Goal: Task Accomplishment & Management: Manage account settings

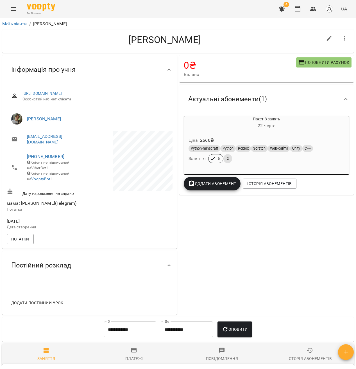
drag, startPoint x: 235, startPoint y: 41, endPoint x: 68, endPoint y: 33, distance: 166.8
click at [74, 34] on h4 "[PERSON_NAME]" at bounding box center [165, 40] width 316 height 12
click at [239, 37] on h4 "[PERSON_NAME]" at bounding box center [165, 40] width 316 height 12
click at [10, 6] on icon "Menu" at bounding box center [13, 9] width 7 height 7
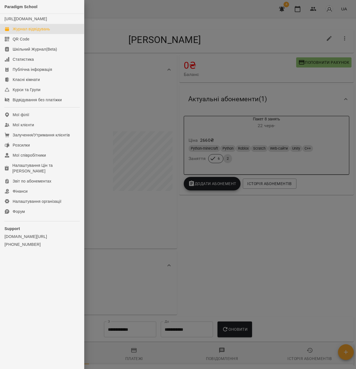
click at [28, 32] on div "Журнал відвідувань" at bounding box center [31, 29] width 37 height 6
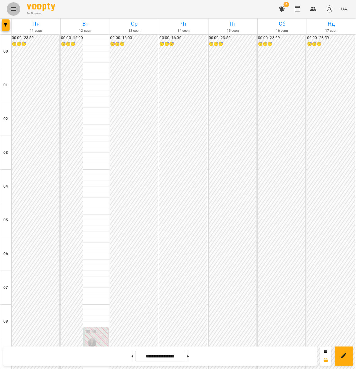
click at [14, 10] on icon "Menu" at bounding box center [13, 8] width 5 height 3
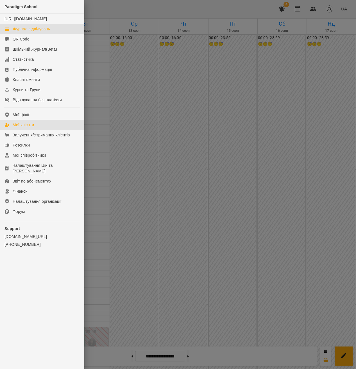
click at [36, 127] on link "Мої клієнти" at bounding box center [42, 125] width 84 height 10
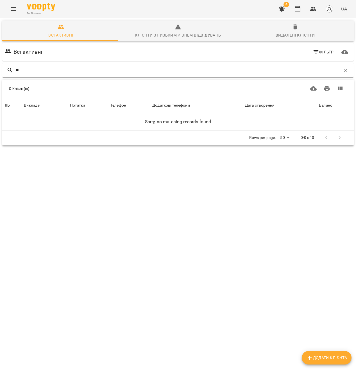
type input "*"
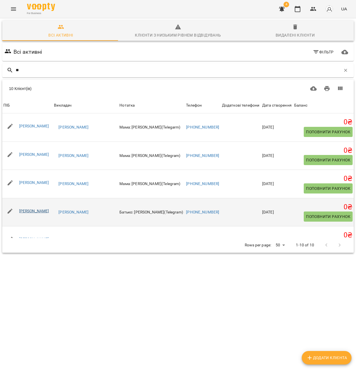
type input "**"
click at [33, 213] on link "Захар Хабенюк" at bounding box center [34, 211] width 30 height 5
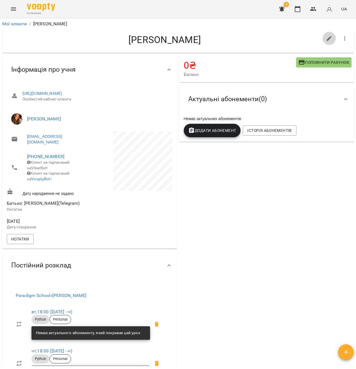
click at [330, 41] on button "button" at bounding box center [330, 39] width 14 height 14
select select "**"
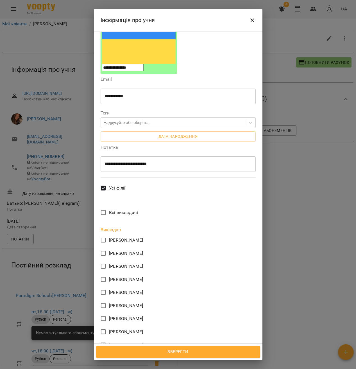
scroll to position [154, 0]
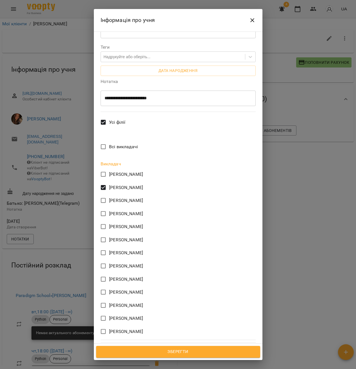
click at [156, 351] on span "Зберегти" at bounding box center [178, 351] width 152 height 7
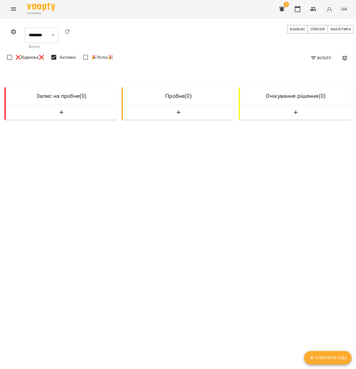
select select "**********"
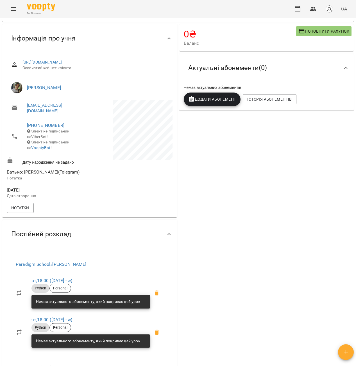
scroll to position [35, 0]
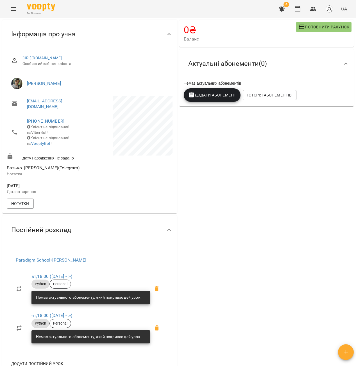
click at [155, 289] on span at bounding box center [157, 289] width 14 height 14
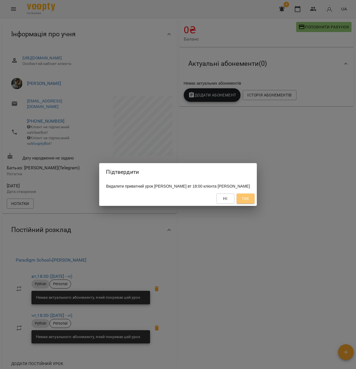
click at [249, 202] on span "Так" at bounding box center [245, 198] width 7 height 7
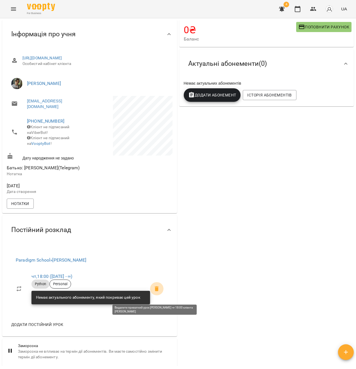
click at [154, 292] on icon at bounding box center [157, 289] width 7 height 7
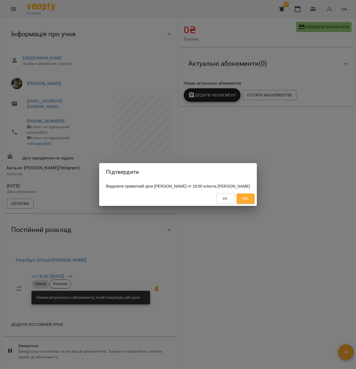
click at [246, 202] on button "Так" at bounding box center [246, 199] width 18 height 10
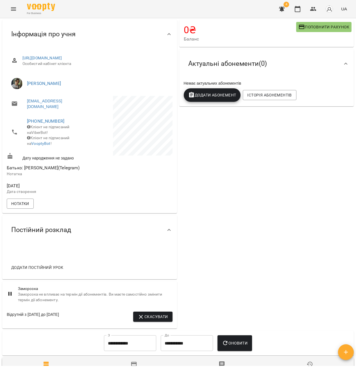
click at [48, 271] on span "Додати постійний урок" at bounding box center [37, 267] width 52 height 7
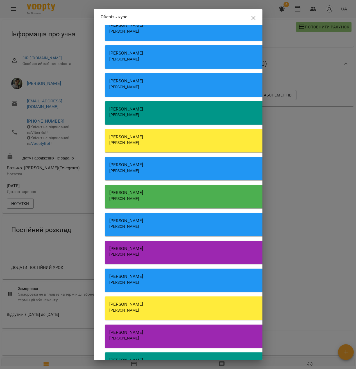
scroll to position [65, 0]
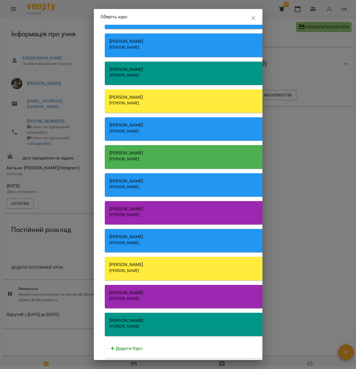
click at [158, 328] on div "Зарічний Василь Олегович" at bounding box center [265, 327] width 312 height 6
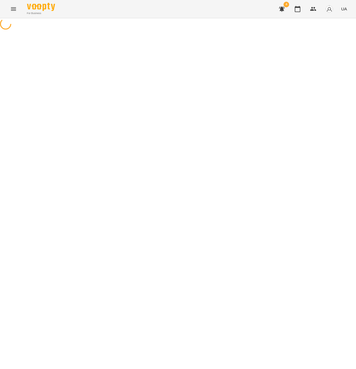
select select "******"
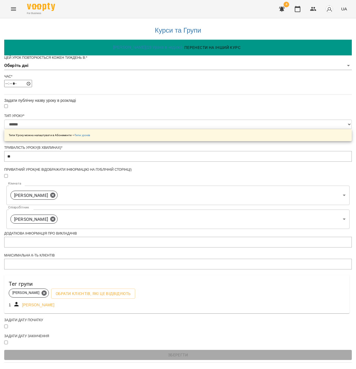
click at [126, 74] on div "Цей урок повторюється кожен тиждень в: * Оберіть дні" at bounding box center [178, 64] width 348 height 19
click at [126, 80] on body "**********" at bounding box center [178, 181] width 356 height 363
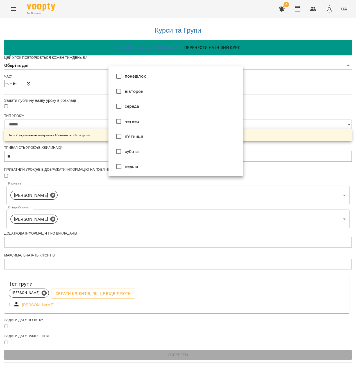
type input "*"
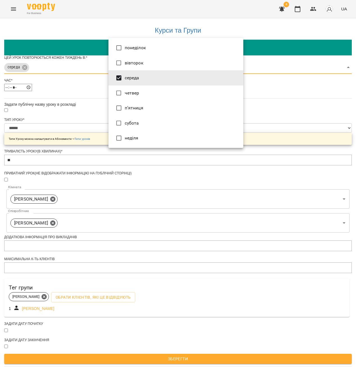
type input "***"
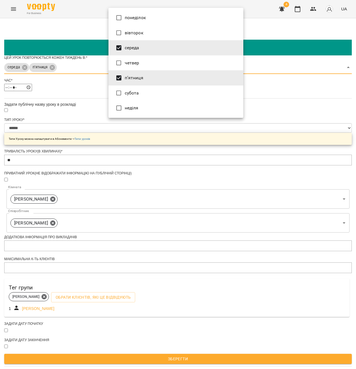
click at [53, 118] on div at bounding box center [178, 184] width 356 height 369
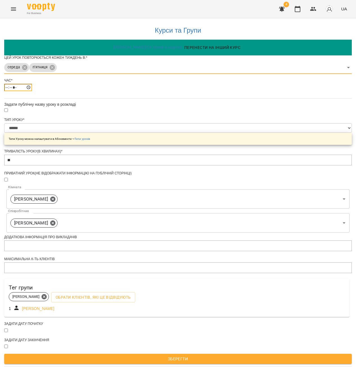
click at [32, 91] on input "*****" at bounding box center [18, 87] width 28 height 7
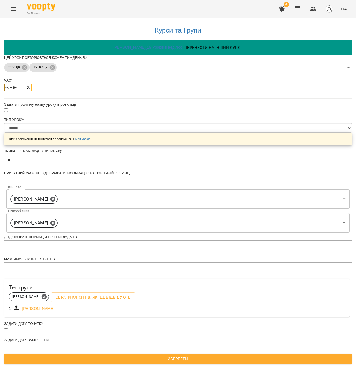
type input "*****"
click at [250, 134] on div "**********" at bounding box center [178, 192] width 348 height 349
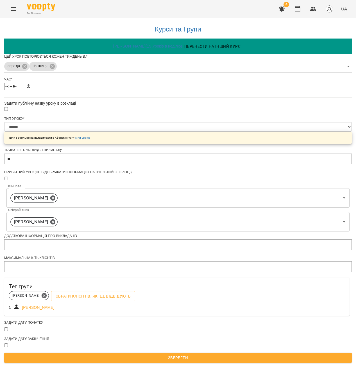
scroll to position [38, 0]
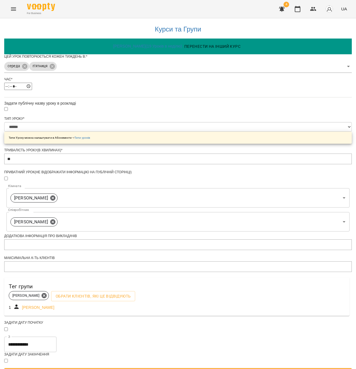
click at [57, 337] on input "**********" at bounding box center [30, 345] width 52 height 16
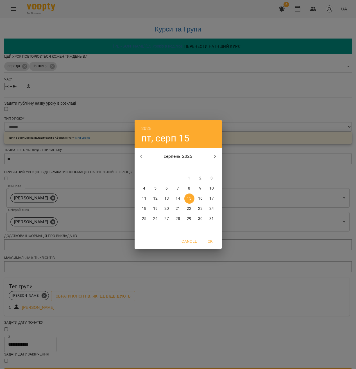
click at [180, 201] on p "14" at bounding box center [178, 199] width 5 height 6
type input "**********"
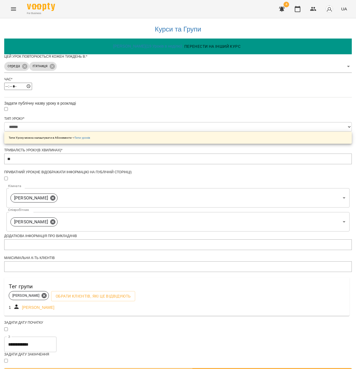
click at [203, 369] on span "Зберегти" at bounding box center [178, 373] width 339 height 7
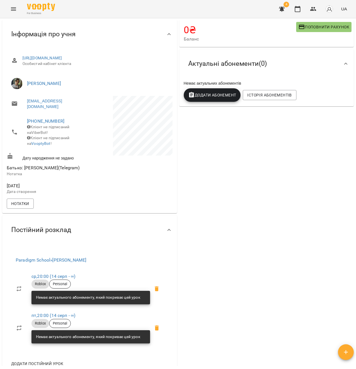
scroll to position [115, 0]
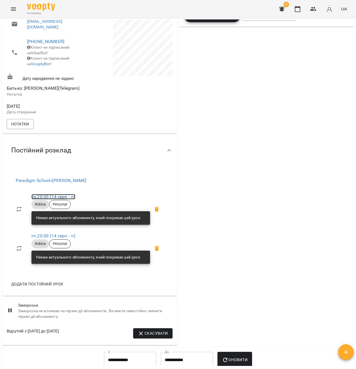
click at [62, 199] on link "ср , 20:00 (14 серп - ∞)" at bounding box center [54, 196] width 44 height 5
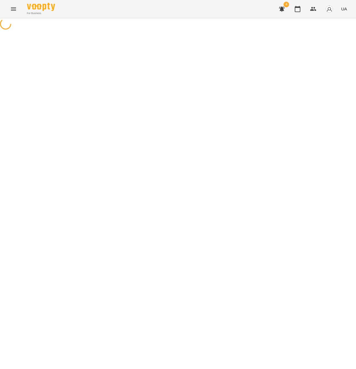
select select "*"
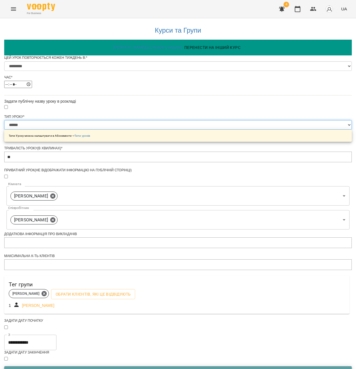
click at [140, 130] on select "**********" at bounding box center [178, 125] width 348 height 10
select select "*****"
click at [109, 130] on select "**********" at bounding box center [178, 125] width 348 height 10
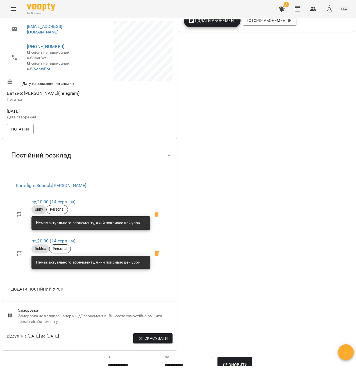
scroll to position [112, 0]
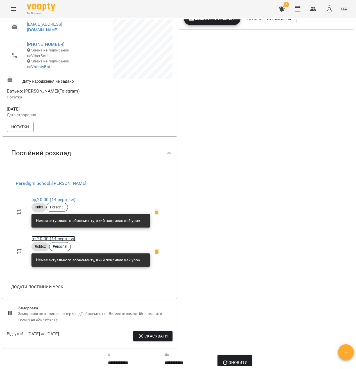
click at [51, 241] on link "пт , 20:00 (14 серп - ∞)" at bounding box center [54, 238] width 44 height 5
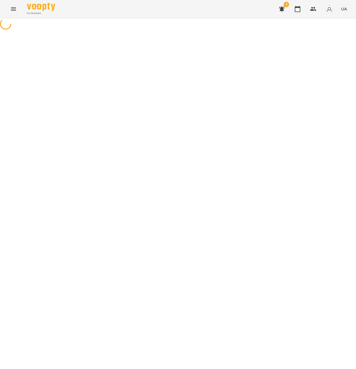
select select "*"
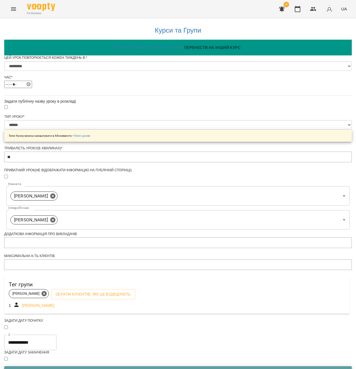
click at [145, 133] on div "**********" at bounding box center [178, 131] width 348 height 32
click at [145, 130] on select "**********" at bounding box center [178, 125] width 348 height 10
select select "*****"
click at [109, 130] on select "**********" at bounding box center [178, 125] width 348 height 10
click at [263, 241] on div "**********" at bounding box center [178, 214] width 348 height 393
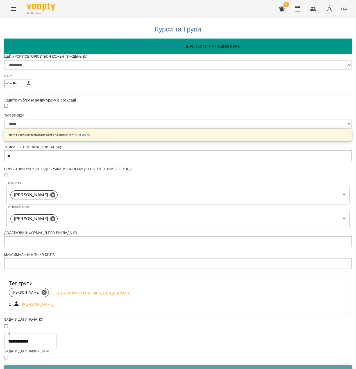
scroll to position [89, 0]
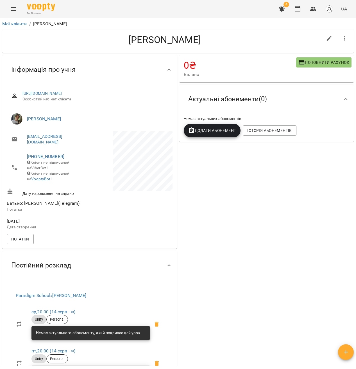
click at [161, 41] on h4 "Захар Хабенюк" at bounding box center [165, 40] width 316 height 12
click at [17, 25] on link "Мої клієнти" at bounding box center [14, 23] width 25 height 5
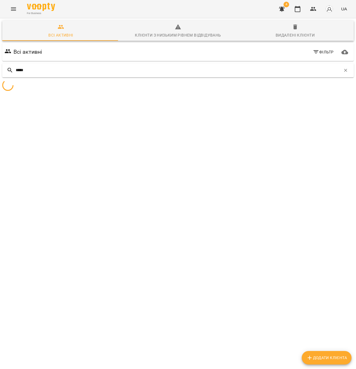
click at [32, 72] on input "*****" at bounding box center [179, 70] width 326 height 9
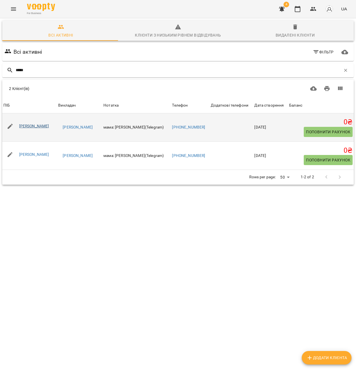
type input "*****"
click at [49, 127] on link "Клибанський Олексій" at bounding box center [34, 126] width 30 height 5
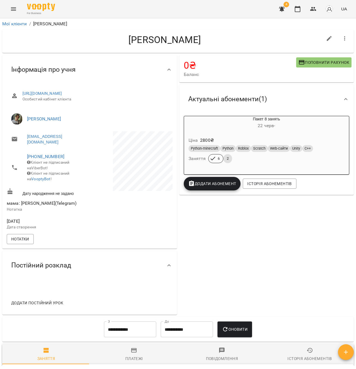
click at [49, 306] on span "Додати постійний урок" at bounding box center [37, 303] width 52 height 7
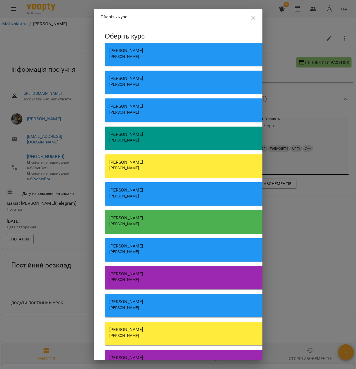
click at [223, 257] on div "Оберіть курс Кісіль Сергій Володимирович Кісіль Сергій Володимирович Беліменко …" at bounding box center [265, 225] width 329 height 397
click at [250, 17] on icon "button" at bounding box center [253, 18] width 7 height 7
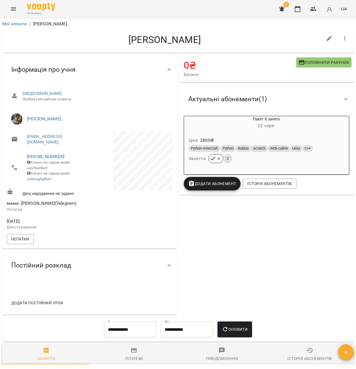
click at [330, 38] on button "button" at bounding box center [330, 39] width 14 height 14
select select "**"
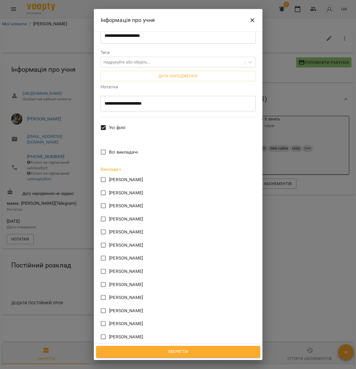
scroll to position [154, 0]
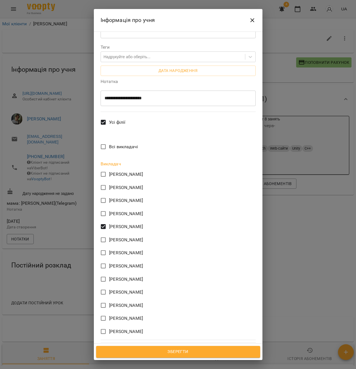
click at [169, 353] on span "Зберегти" at bounding box center [178, 351] width 152 height 7
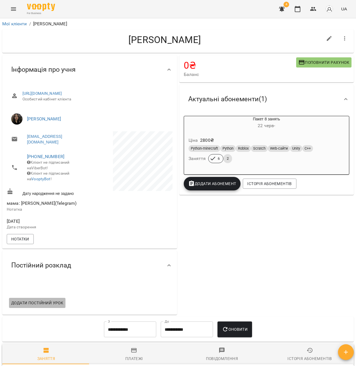
click at [48, 306] on span "Додати постійний урок" at bounding box center [37, 303] width 52 height 7
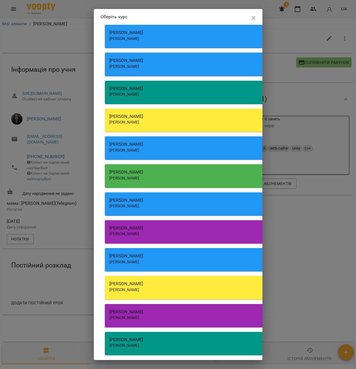
scroll to position [65, 0]
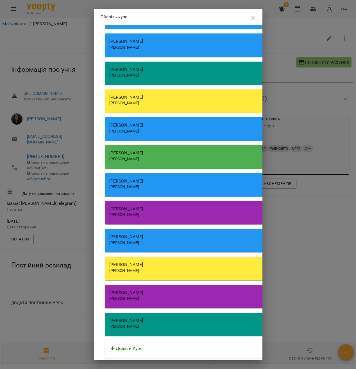
click at [163, 277] on div "Минусора Софія Михайлівна Минусора Софія Михайлівна" at bounding box center [265, 268] width 321 height 23
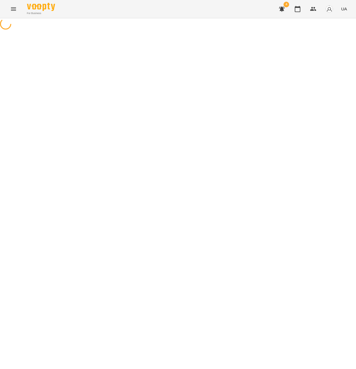
select select "*******"
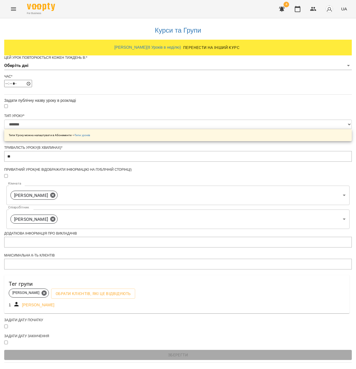
click at [125, 78] on body "**********" at bounding box center [178, 181] width 356 height 363
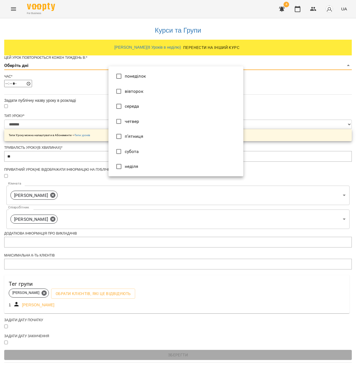
type input "*"
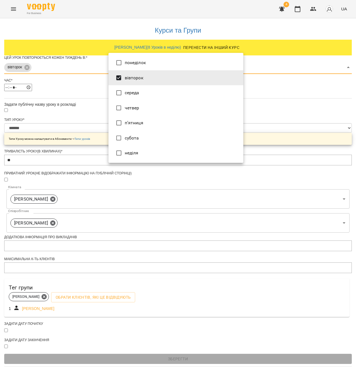
click at [75, 118] on div at bounding box center [178, 184] width 356 height 369
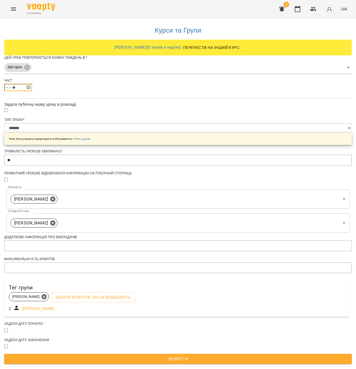
click at [32, 91] on input "*****" at bounding box center [18, 87] width 28 height 7
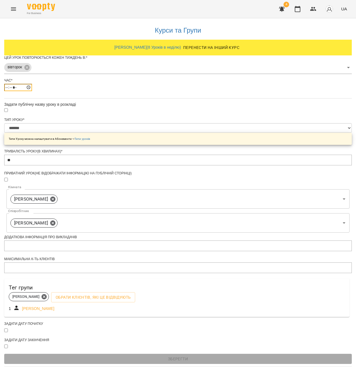
type input "*****"
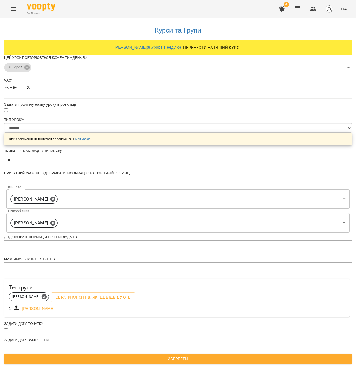
click at [317, 181] on div "**********" at bounding box center [178, 192] width 348 height 349
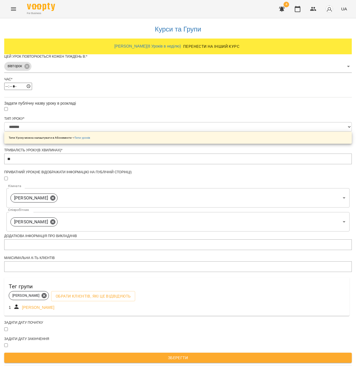
scroll to position [38, 0]
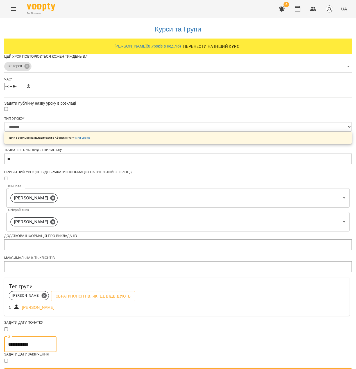
click at [57, 337] on input "**********" at bounding box center [30, 345] width 52 height 16
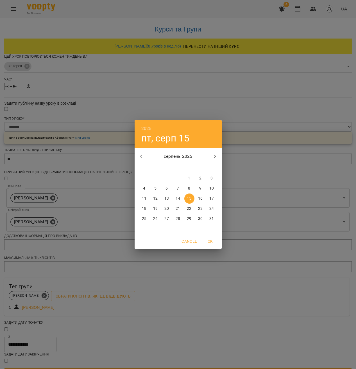
click at [190, 201] on button "15" at bounding box center [190, 199] width 10 height 10
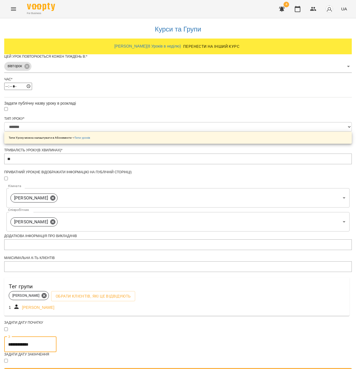
click at [57, 339] on input "**********" at bounding box center [30, 345] width 52 height 16
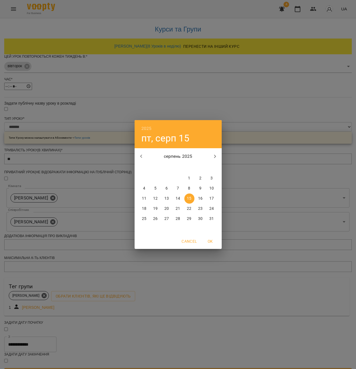
click at [212, 198] on p "17" at bounding box center [212, 199] width 5 height 6
type input "**********"
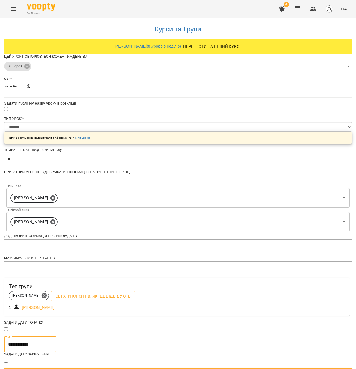
scroll to position [54, 0]
click at [184, 368] on button "Зберегти" at bounding box center [178, 373] width 348 height 10
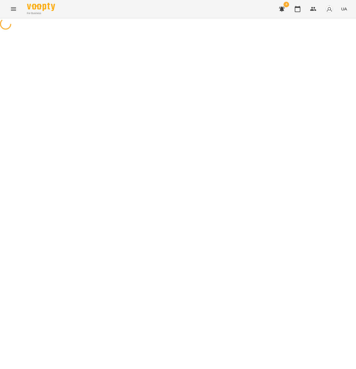
select select "*******"
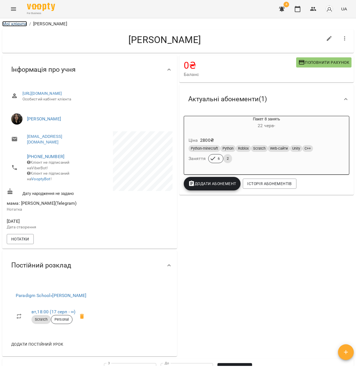
click at [22, 25] on link "Мої клієнти" at bounding box center [14, 23] width 25 height 5
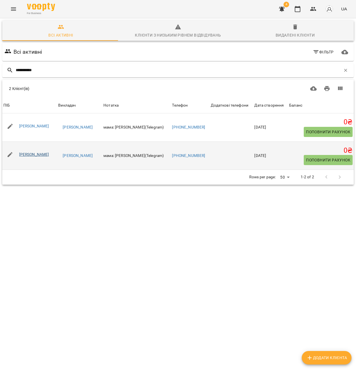
type input "**********"
click at [43, 155] on link "[PERSON_NAME]" at bounding box center [34, 154] width 30 height 5
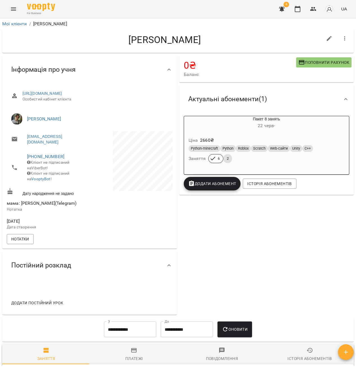
click at [326, 41] on icon "button" at bounding box center [329, 38] width 7 height 7
select select "**"
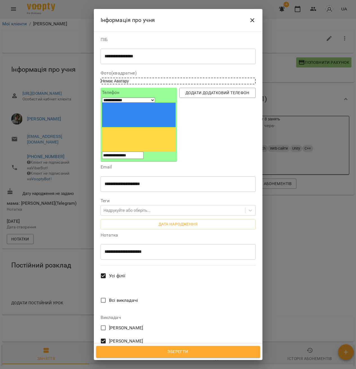
scroll to position [154, 0]
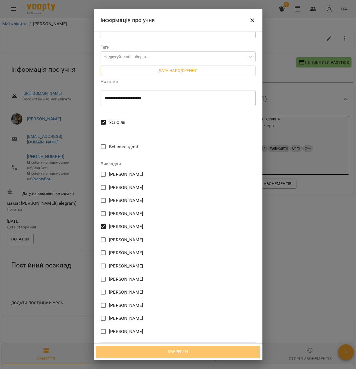
click at [175, 351] on span "Зберегти" at bounding box center [178, 351] width 152 height 7
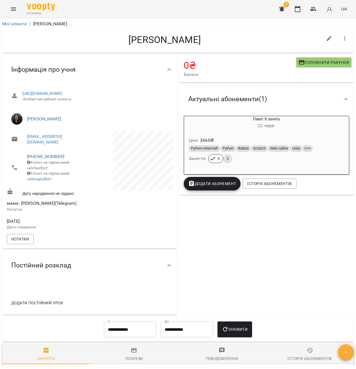
click at [37, 306] on span "Додати постійний урок" at bounding box center [37, 303] width 52 height 7
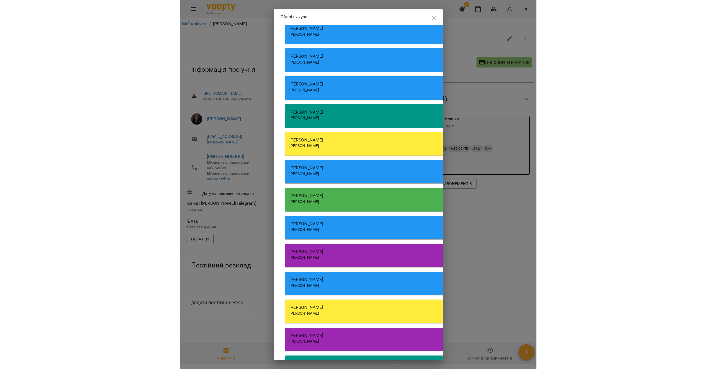
scroll to position [65, 0]
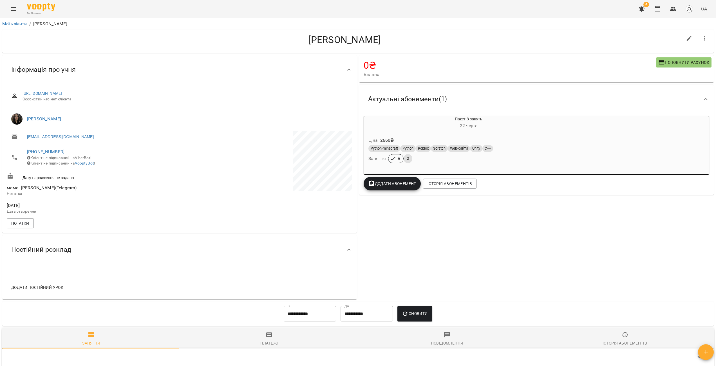
click at [11, 11] on icon "Menu" at bounding box center [13, 9] width 7 height 7
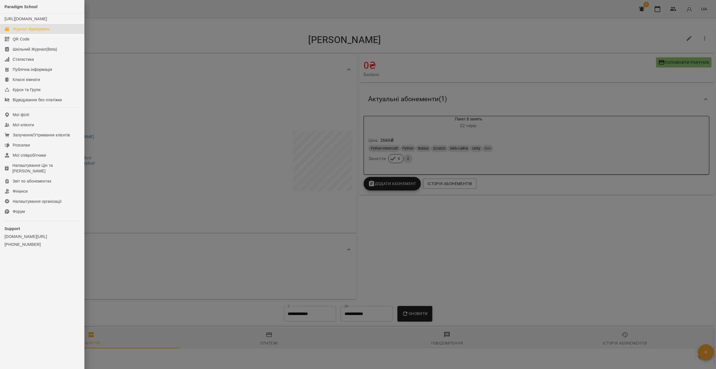
click at [40, 32] on div "Журнал відвідувань" at bounding box center [31, 29] width 37 height 6
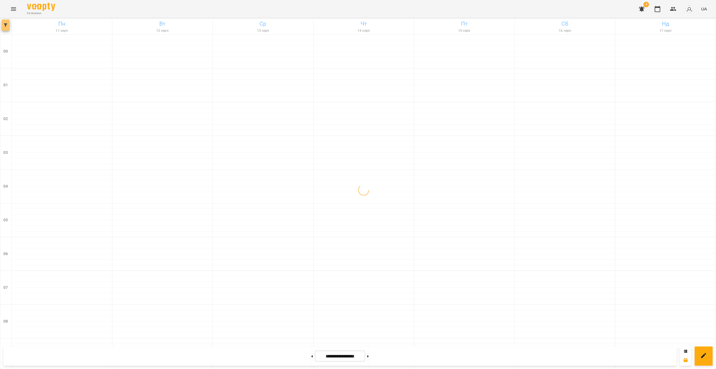
click at [7, 24] on span "button" at bounding box center [6, 24] width 8 height 3
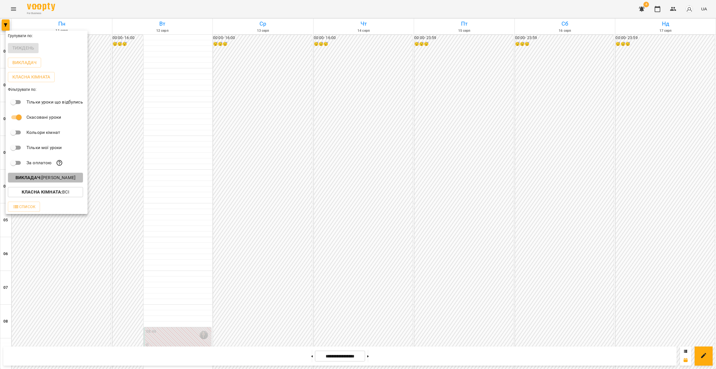
click at [75, 179] on p "Викладач : Минусора Софія Михайлівна" at bounding box center [45, 177] width 60 height 7
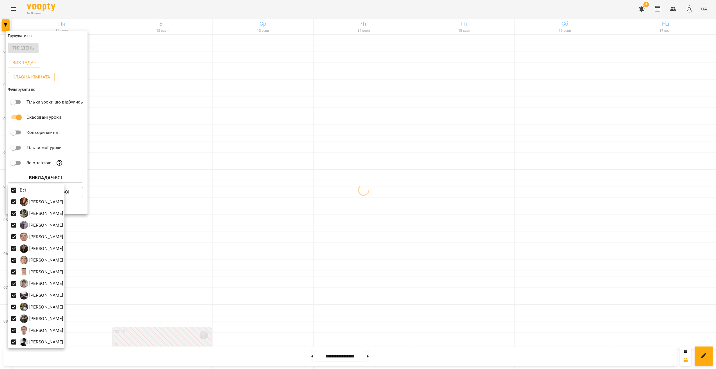
click at [237, 182] on div at bounding box center [358, 184] width 716 height 369
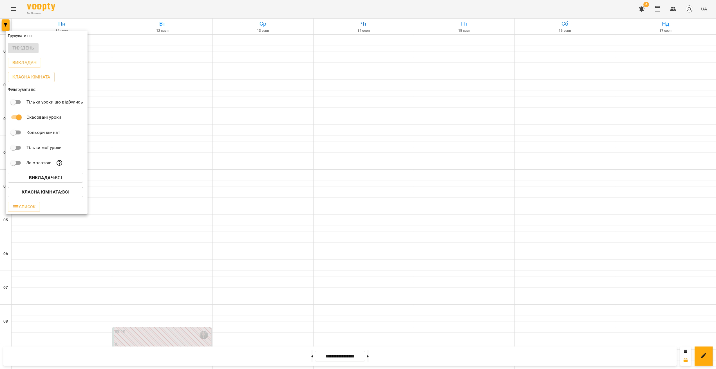
click at [217, 226] on div at bounding box center [358, 184] width 716 height 369
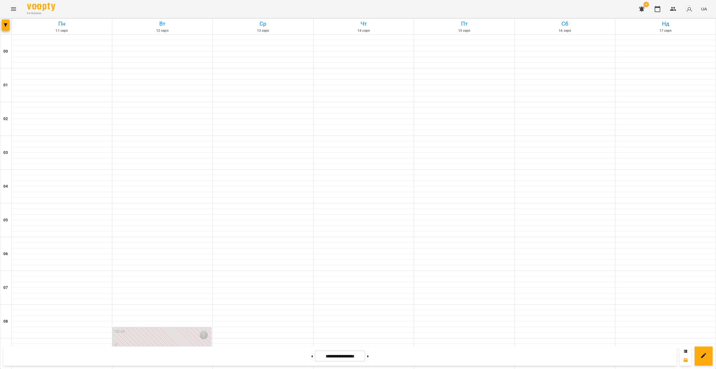
scroll to position [272, 0]
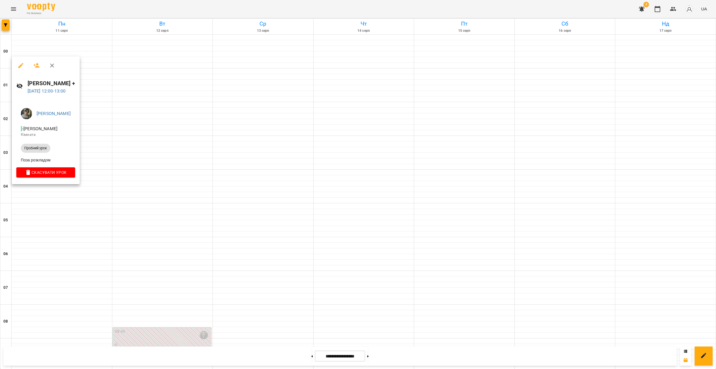
click at [113, 239] on div at bounding box center [358, 184] width 716 height 369
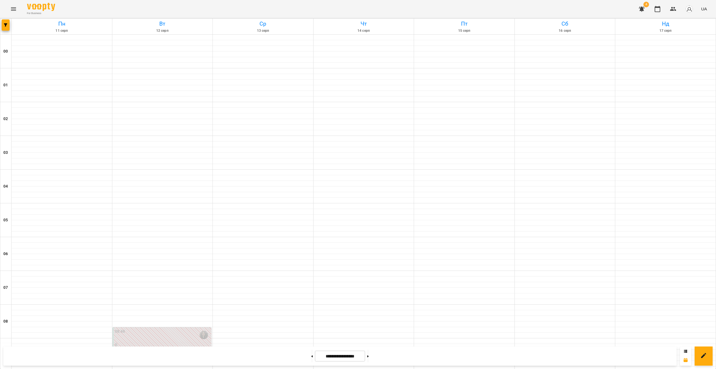
scroll to position [501, 0]
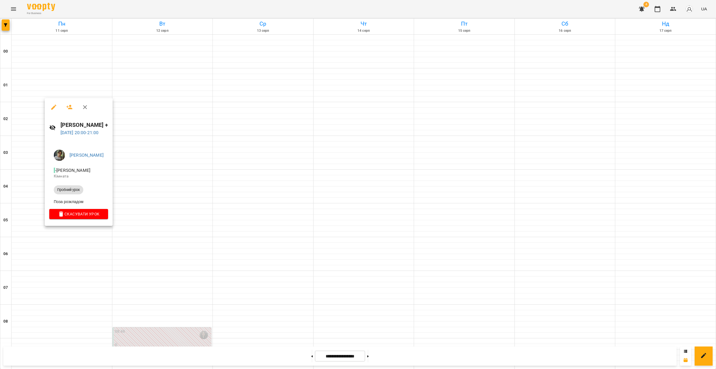
click at [204, 263] on div at bounding box center [358, 184] width 716 height 369
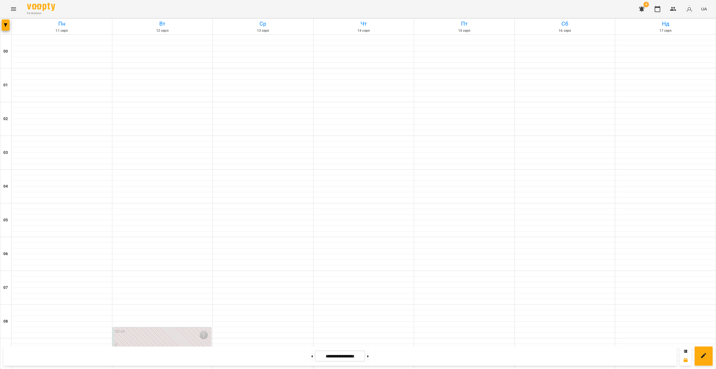
scroll to position [214, 0]
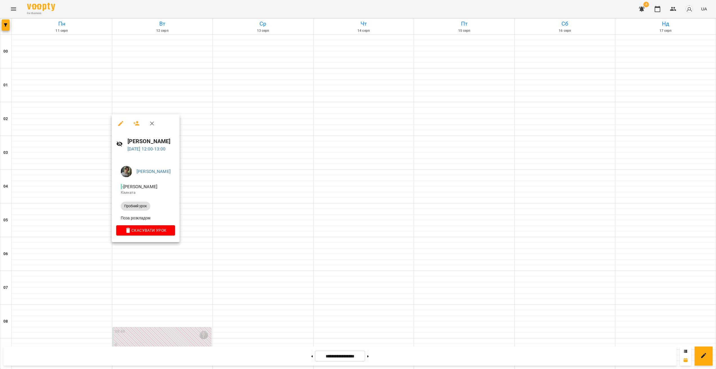
click at [156, 290] on div at bounding box center [358, 184] width 716 height 369
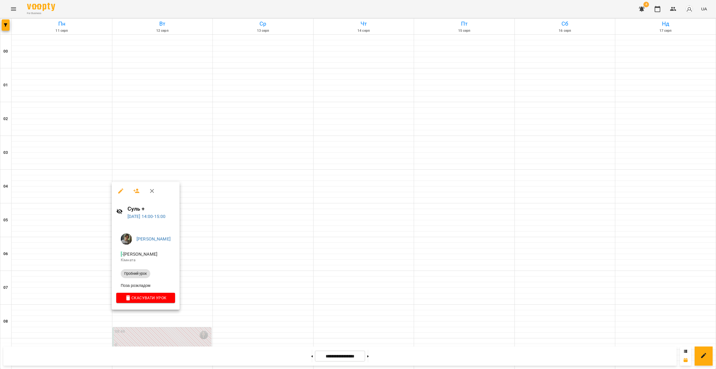
click at [152, 325] on div at bounding box center [358, 184] width 716 height 369
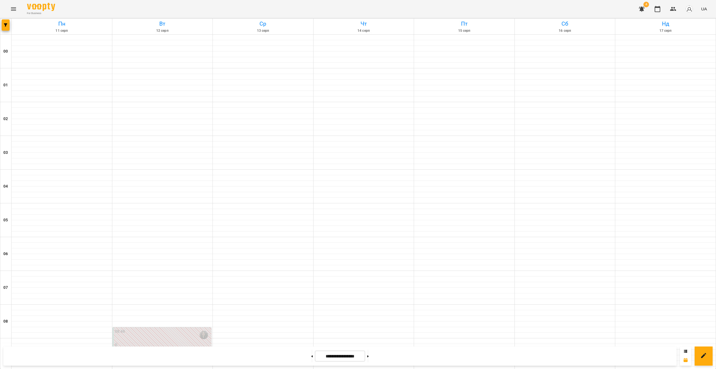
scroll to position [499, 0]
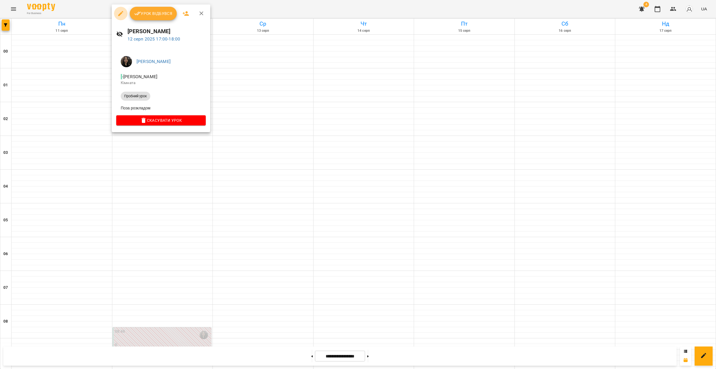
click at [118, 17] on button "button" at bounding box center [121, 14] width 14 height 14
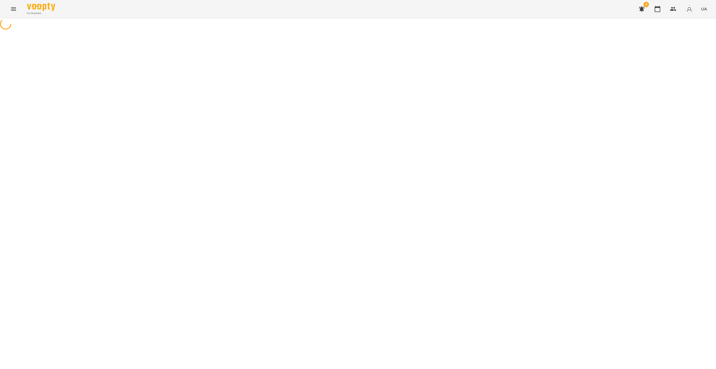
select select "**********"
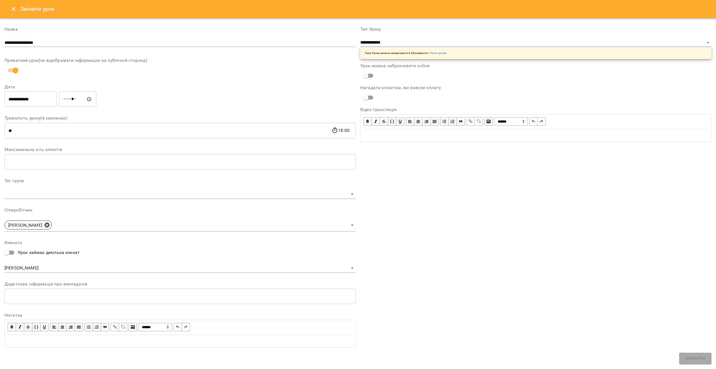
click at [82, 47] on input "**********" at bounding box center [180, 42] width 351 height 9
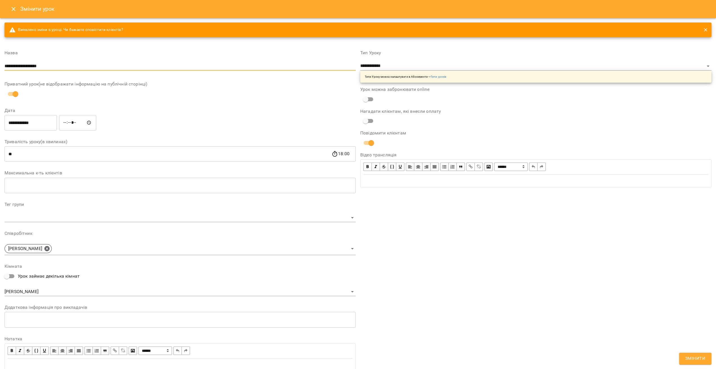
type input "**********"
click at [356, 358] on span "Змінити" at bounding box center [695, 358] width 20 height 7
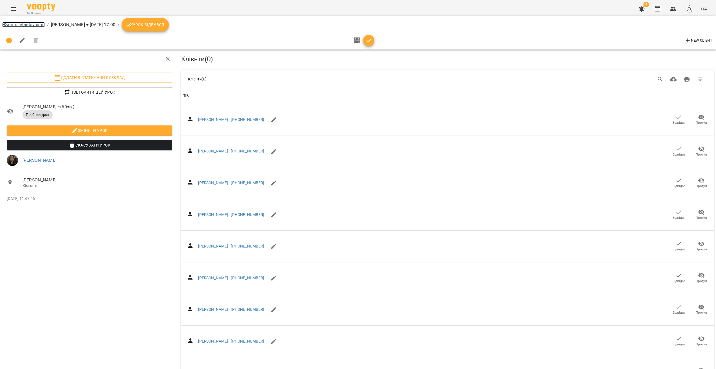
click at [11, 23] on link "Журнал відвідувань" at bounding box center [23, 24] width 42 height 5
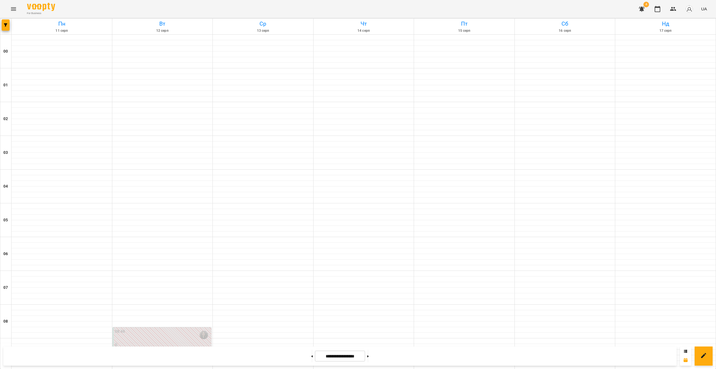
scroll to position [501, 0]
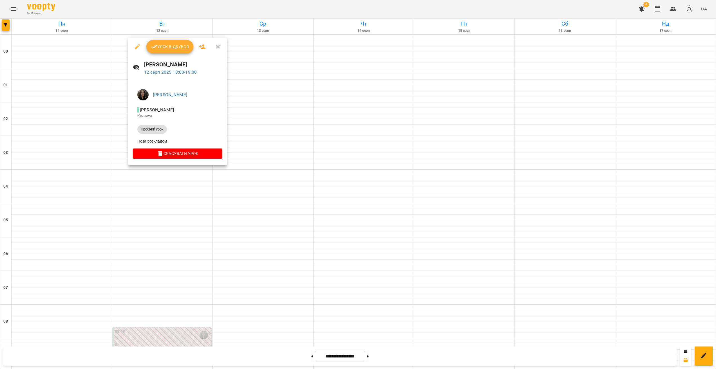
click at [137, 47] on icon "button" at bounding box center [137, 46] width 5 height 5
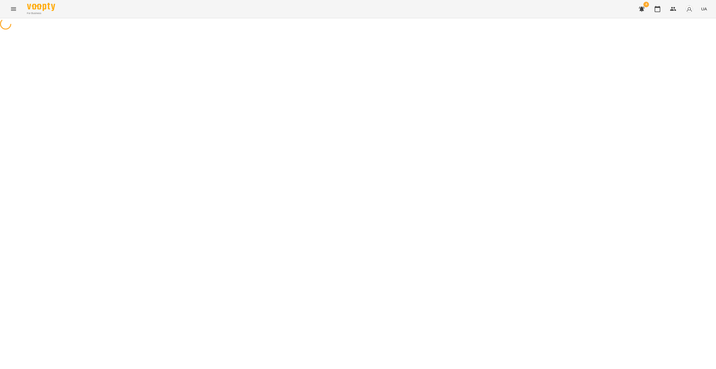
select select "**********"
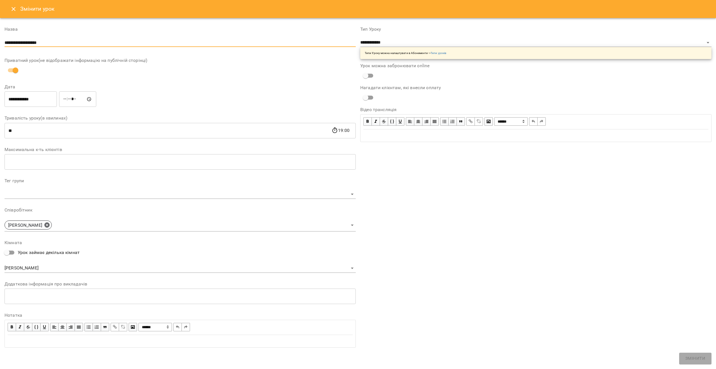
click at [68, 41] on input "**********" at bounding box center [180, 42] width 351 height 9
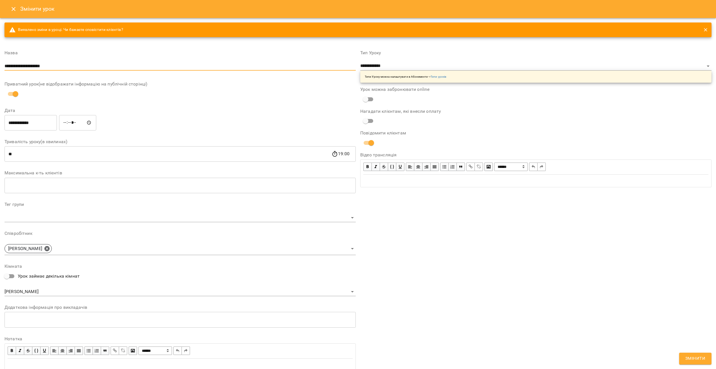
type input "**********"
click at [356, 356] on button "Змінити" at bounding box center [695, 359] width 32 height 12
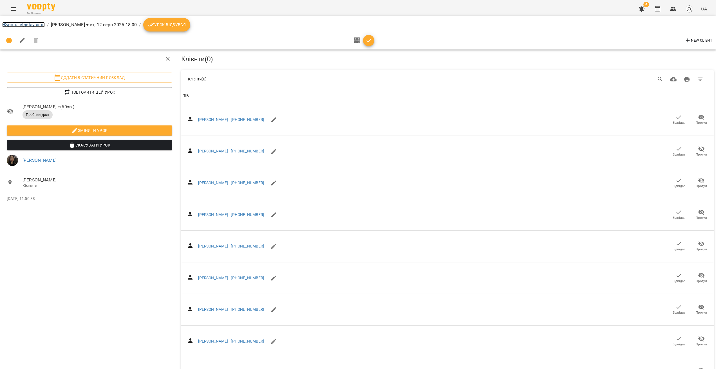
click at [11, 23] on link "Журнал відвідувань" at bounding box center [23, 24] width 42 height 5
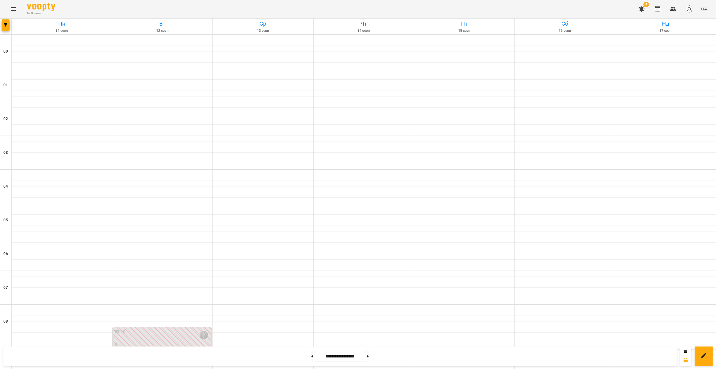
scroll to position [396, 0]
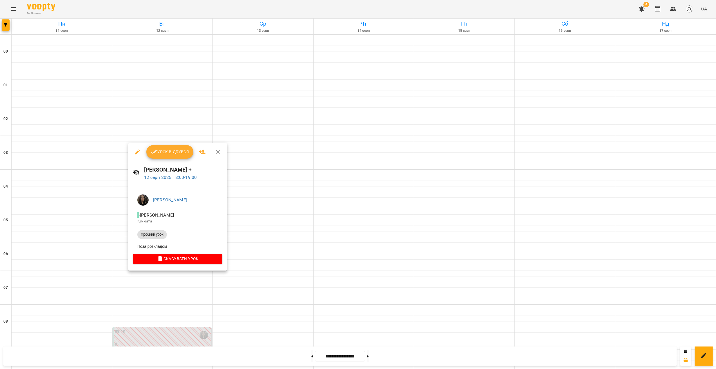
click at [167, 301] on div at bounding box center [358, 184] width 716 height 369
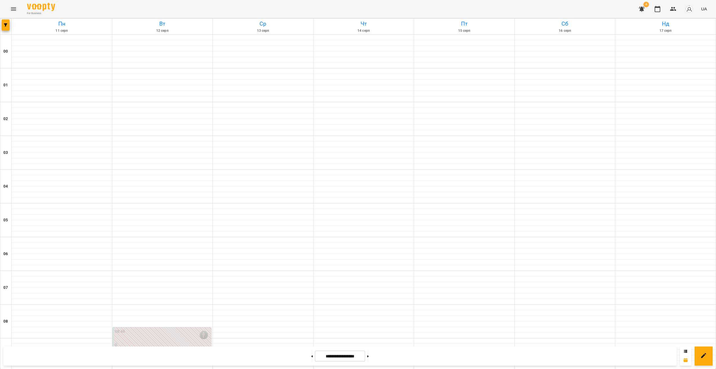
scroll to position [501, 0]
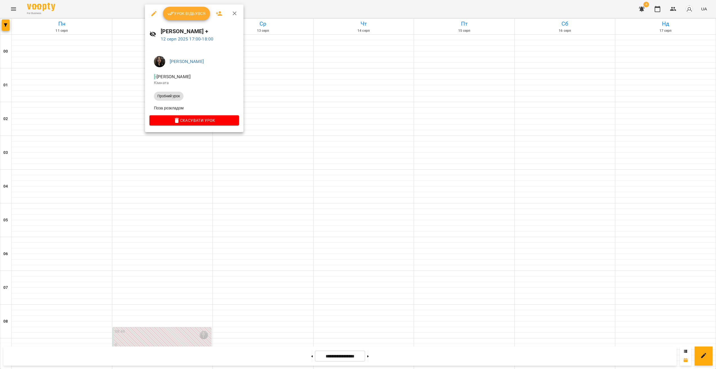
click at [158, 166] on div at bounding box center [358, 184] width 716 height 369
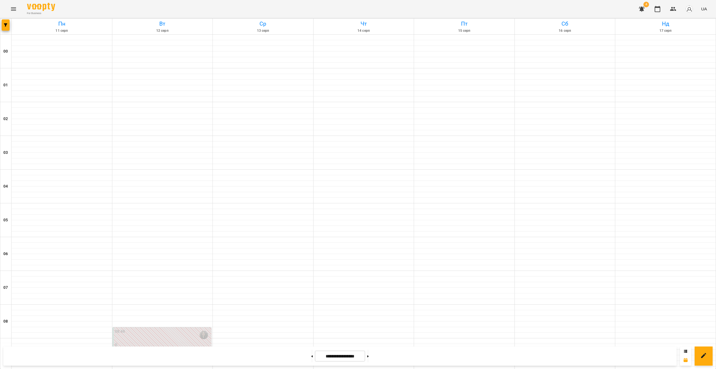
scroll to position [243, 0]
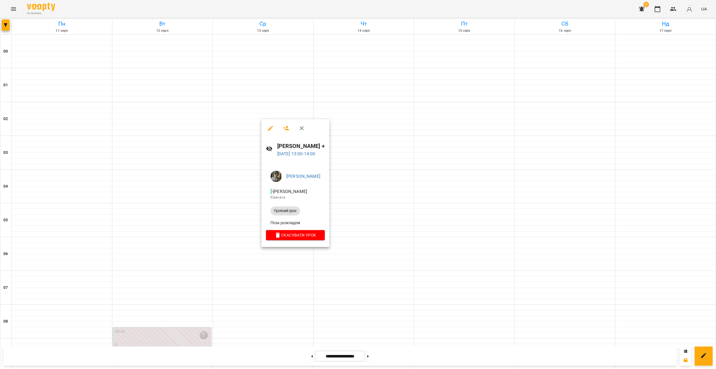
click at [280, 258] on div at bounding box center [358, 184] width 716 height 369
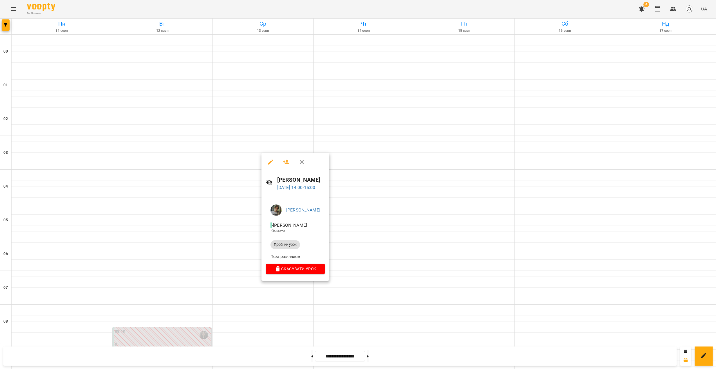
click at [356, 171] on div at bounding box center [358, 184] width 716 height 369
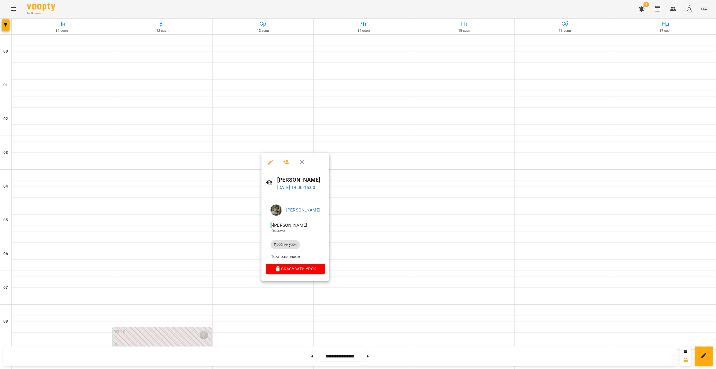
click at [286, 300] on div at bounding box center [358, 184] width 716 height 369
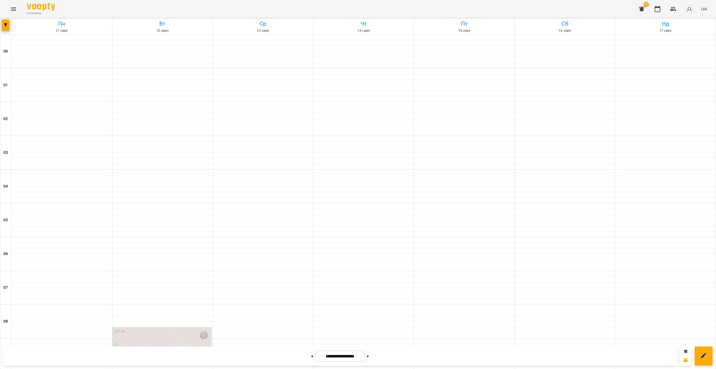
scroll to position [501, 0]
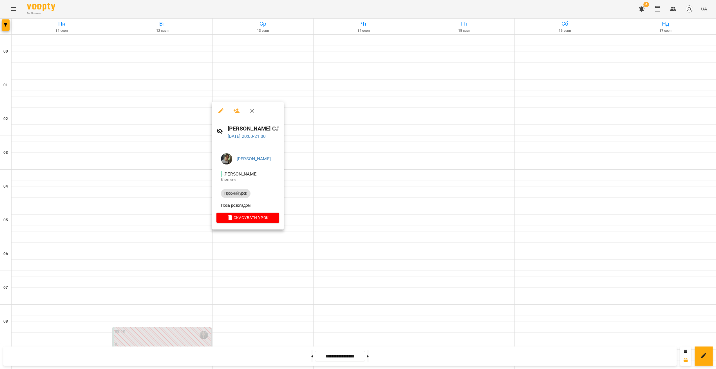
click at [219, 115] on button "button" at bounding box center [221, 111] width 14 height 14
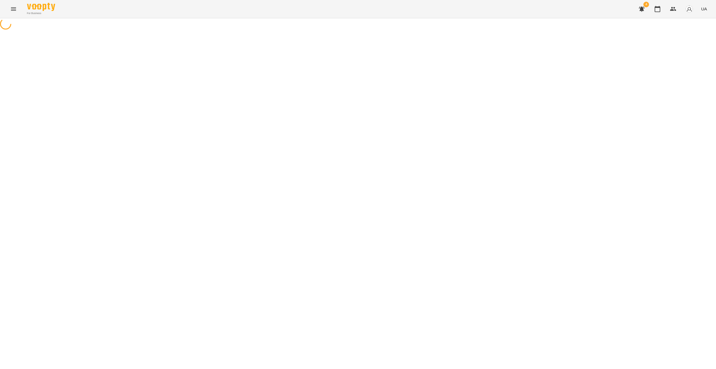
select select "**********"
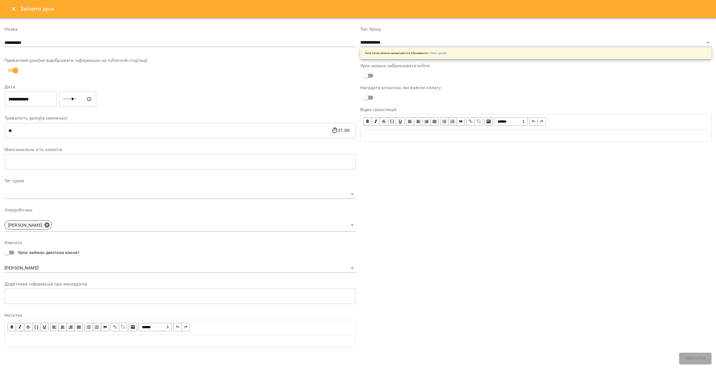
click at [69, 41] on input "**********" at bounding box center [180, 42] width 351 height 9
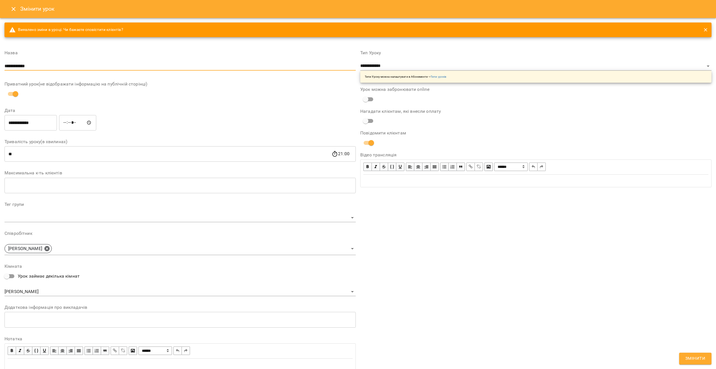
type input "**********"
click at [356, 350] on div "**********" at bounding box center [536, 211] width 356 height 334
click at [356, 355] on span "Змінити" at bounding box center [695, 358] width 20 height 7
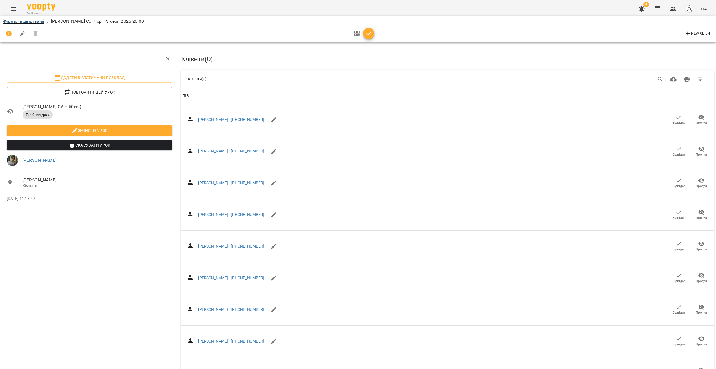
click at [30, 22] on link "Журнал відвідувань" at bounding box center [23, 21] width 42 height 5
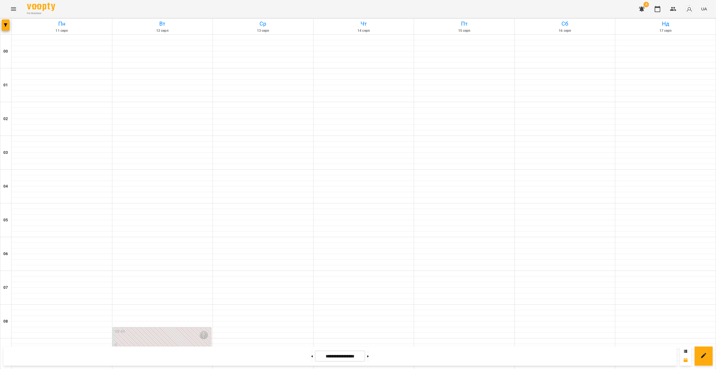
scroll to position [318, 0]
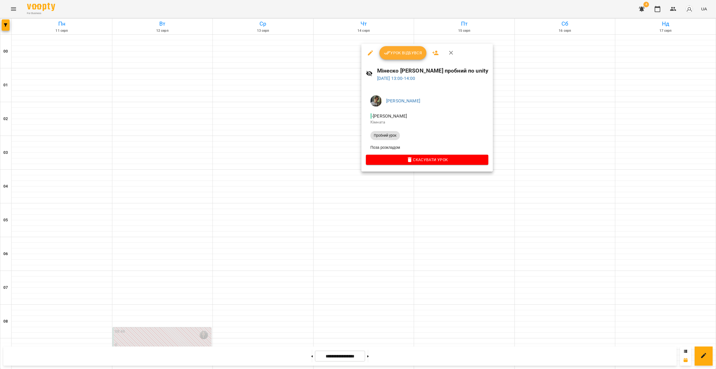
click at [356, 183] on div at bounding box center [358, 184] width 716 height 369
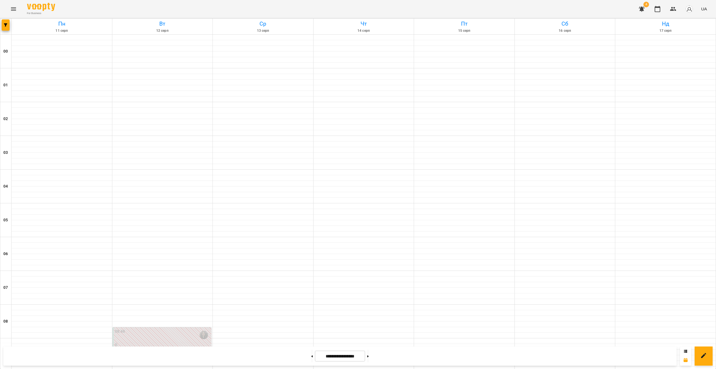
scroll to position [222, 0]
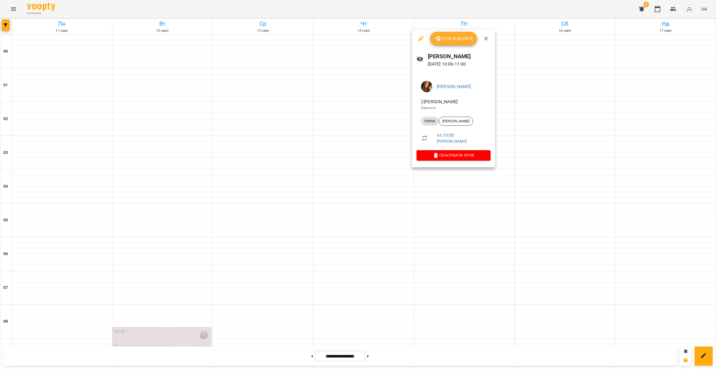
click at [356, 27] on div at bounding box center [358, 184] width 716 height 369
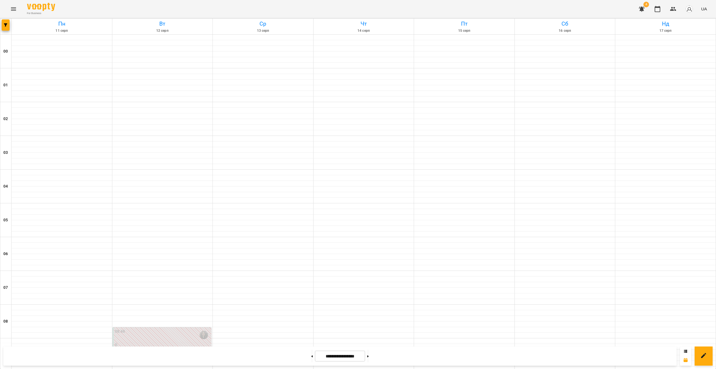
click at [356, 9] on icon "button" at bounding box center [641, 9] width 7 height 7
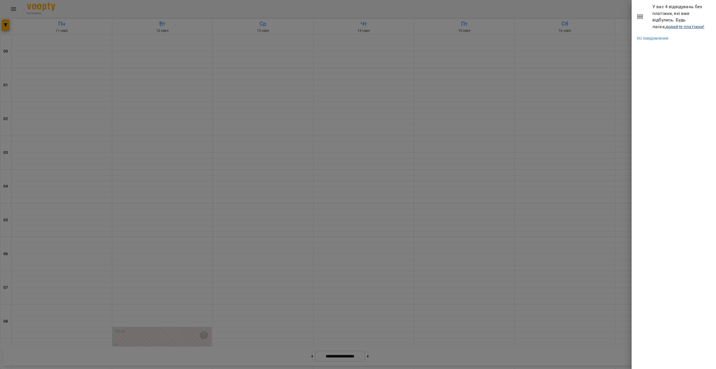
click at [356, 30] on li "У вас 4 відвідувань без платіжки, які вже відбулись. Будь ласка, додайте платіж…" at bounding box center [674, 16] width 84 height 33
click at [356, 28] on link "додайте платіжки!" at bounding box center [684, 26] width 39 height 5
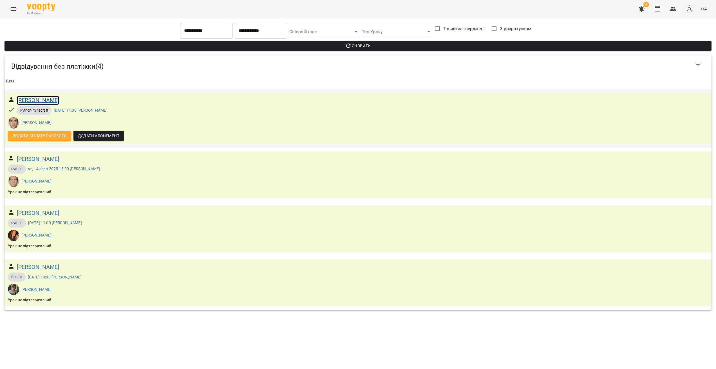
click at [40, 100] on h6 "Мороз Олексій" at bounding box center [38, 100] width 42 height 9
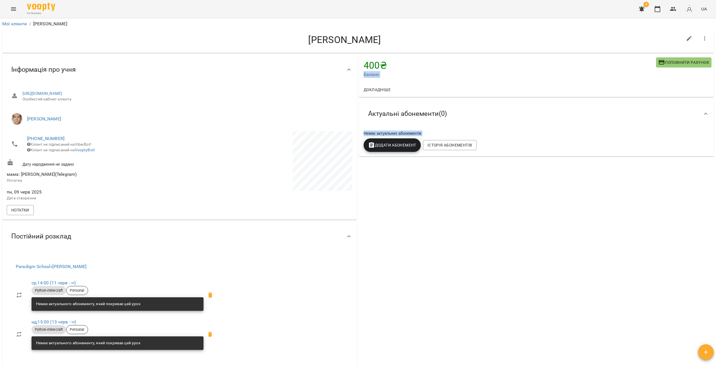
drag, startPoint x: 376, startPoint y: 65, endPoint x: 355, endPoint y: 64, distance: 20.8
click at [355, 64] on div "400 ₴ Баланс Поповнити рахунок Докладніше 6400 ₴ Без призначення 6400 ₴ Без при…" at bounding box center [358, 218] width 714 height 329
click at [356, 69] on h4 "400 ₴" at bounding box center [510, 66] width 292 height 12
drag, startPoint x: 384, startPoint y: 65, endPoint x: 359, endPoint y: 64, distance: 25.6
click at [356, 64] on div "400 ₴ Баланс Поповнити рахунок" at bounding box center [536, 68] width 355 height 27
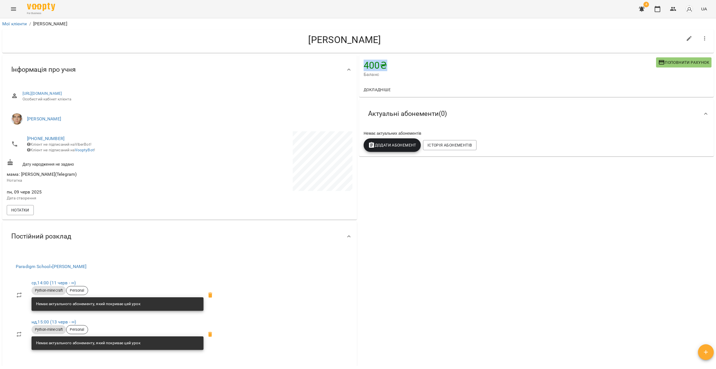
click at [356, 70] on h4 "400 ₴" at bounding box center [510, 66] width 292 height 12
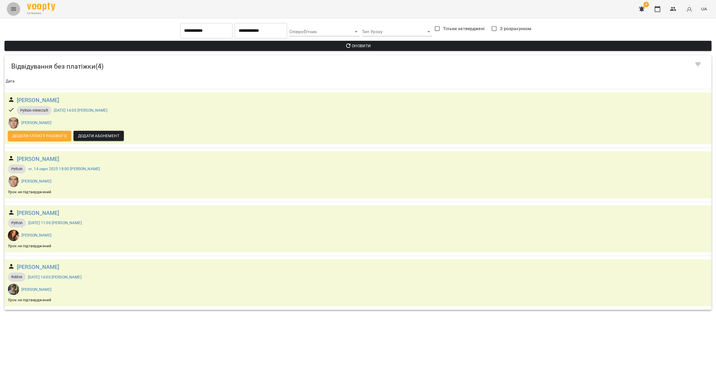
click at [19, 13] on button "Menu" at bounding box center [14, 9] width 14 height 14
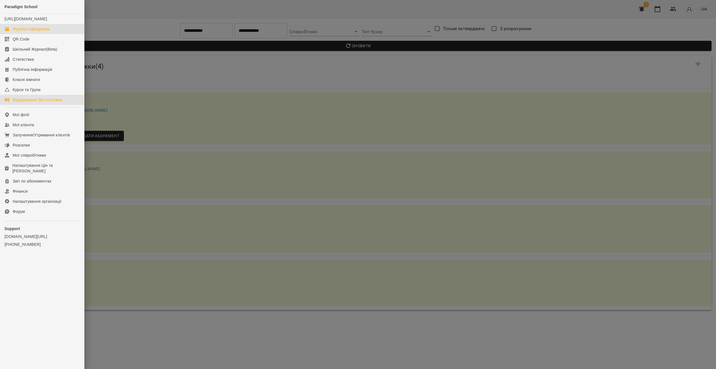
click at [38, 32] on div "Журнал відвідувань" at bounding box center [31, 29] width 37 height 6
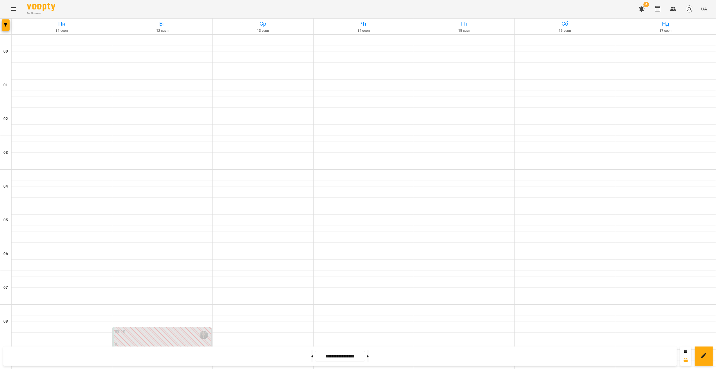
scroll to position [255, 0]
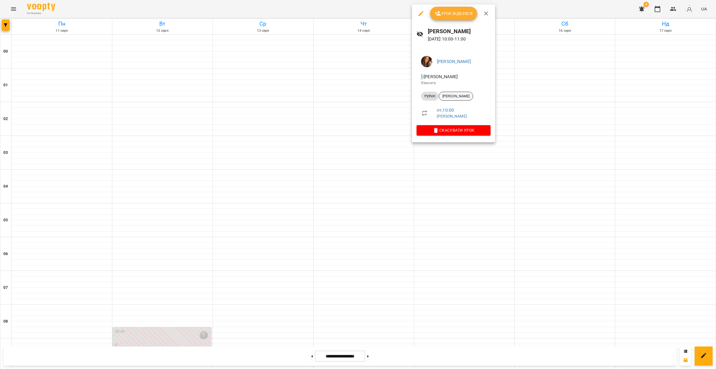
click at [356, 94] on span "Лебедєв Георгій" at bounding box center [456, 96] width 34 height 5
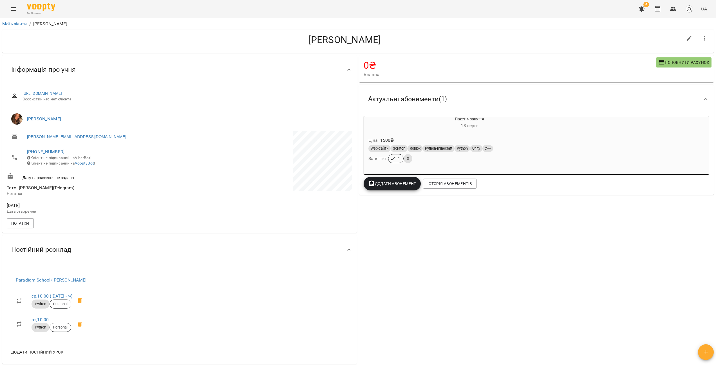
drag, startPoint x: 236, startPoint y: 230, endPoint x: 233, endPoint y: 230, distance: 2.8
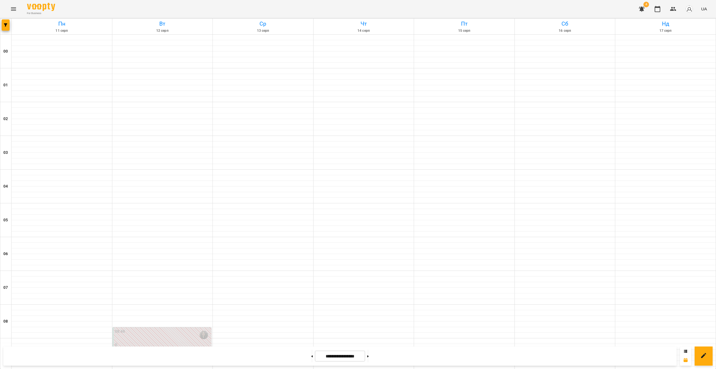
scroll to position [261, 0]
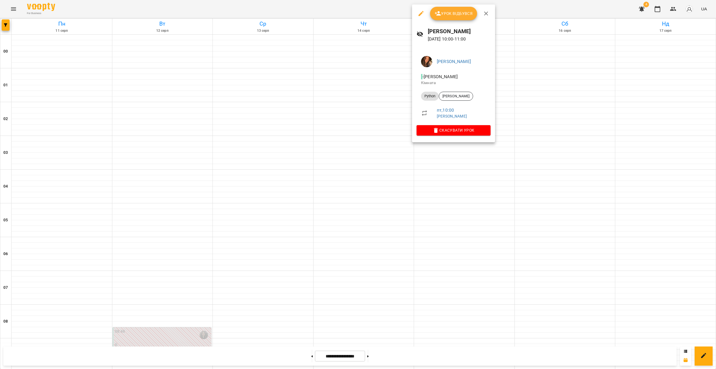
click at [356, 168] on div at bounding box center [358, 184] width 716 height 369
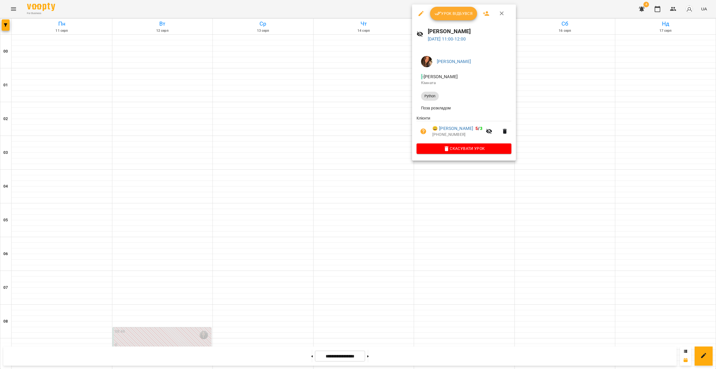
click at [356, 182] on div at bounding box center [358, 184] width 716 height 369
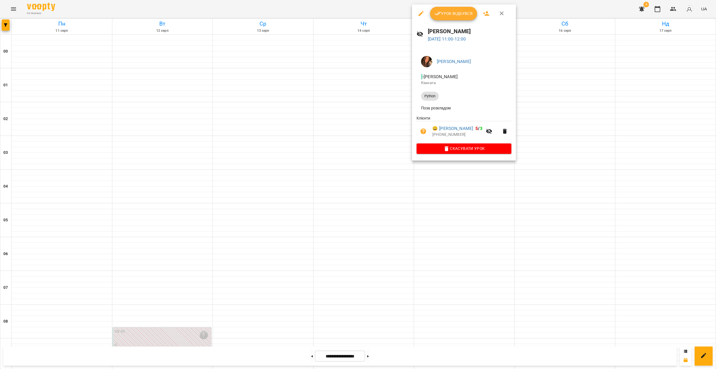
click at [356, 182] on div at bounding box center [358, 184] width 716 height 369
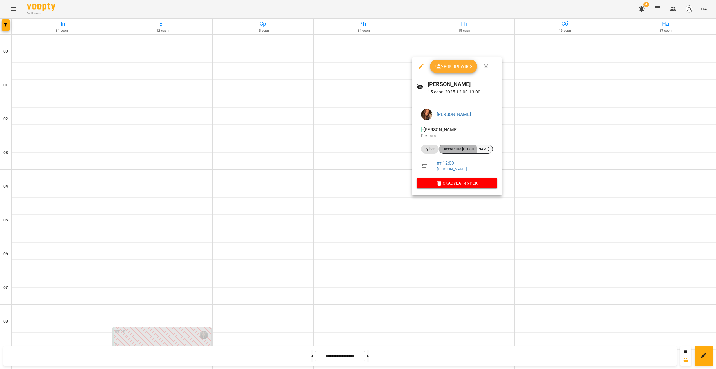
click at [356, 151] on span "Порожента Назар" at bounding box center [465, 149] width 53 height 5
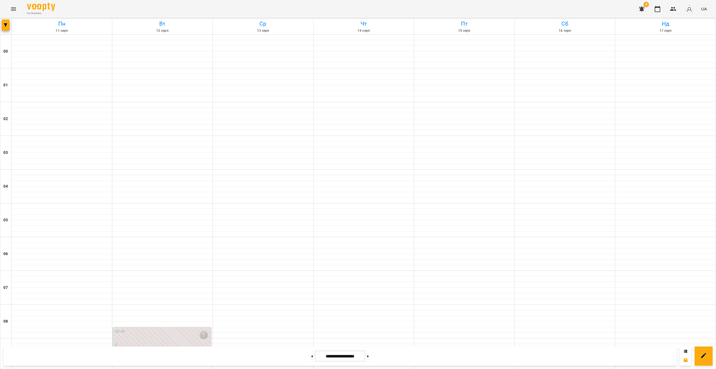
scroll to position [241, 0]
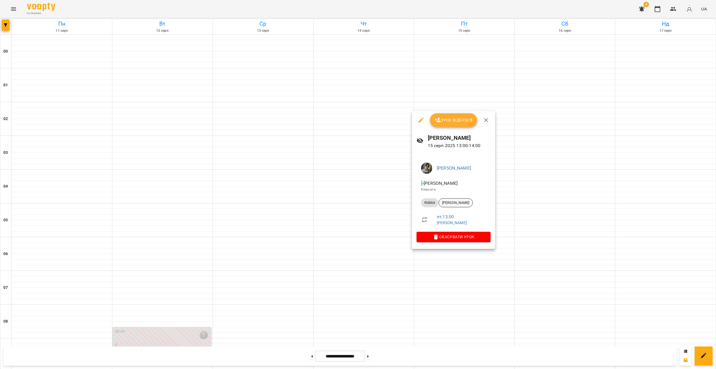
click at [356, 205] on span "Тітов Артем" at bounding box center [456, 202] width 34 height 5
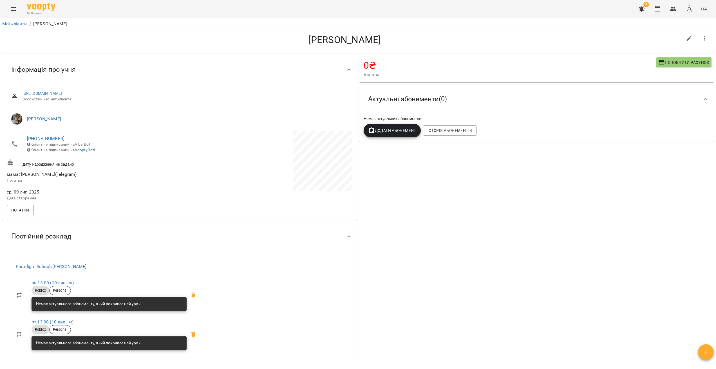
scroll to position [279, 0]
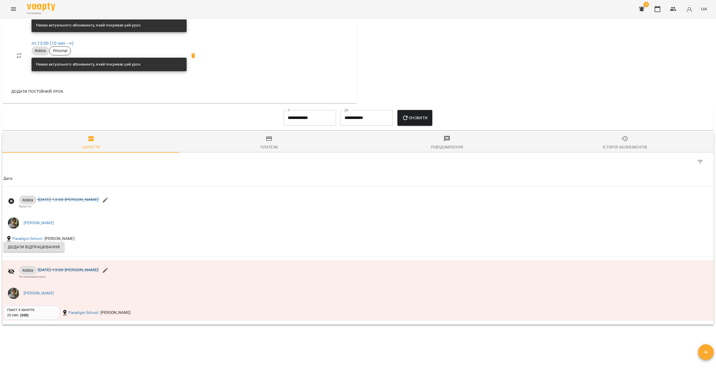
click at [356, 151] on div "Історія абонементів" at bounding box center [624, 147] width 44 height 7
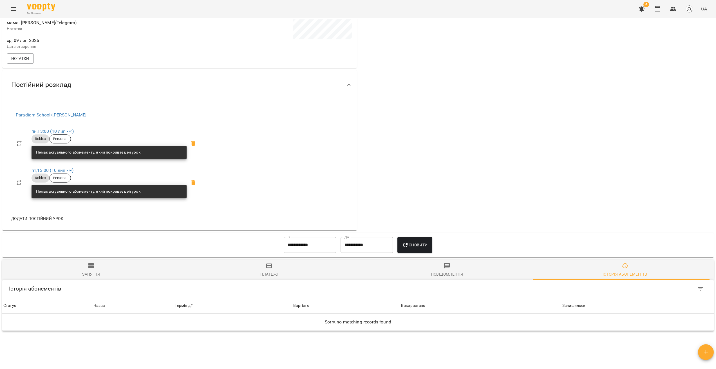
scroll to position [190, 0]
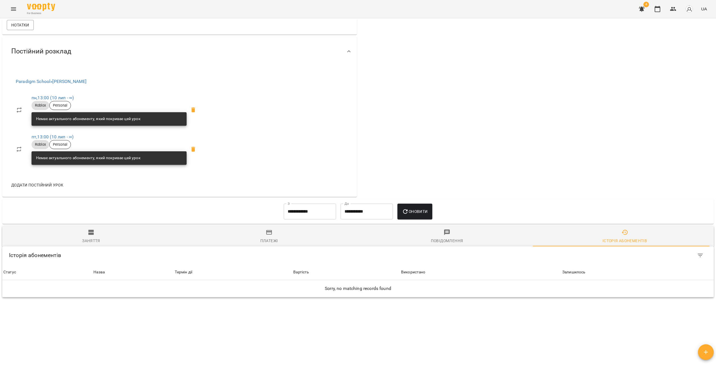
click at [320, 217] on input "**********" at bounding box center [310, 212] width 52 height 16
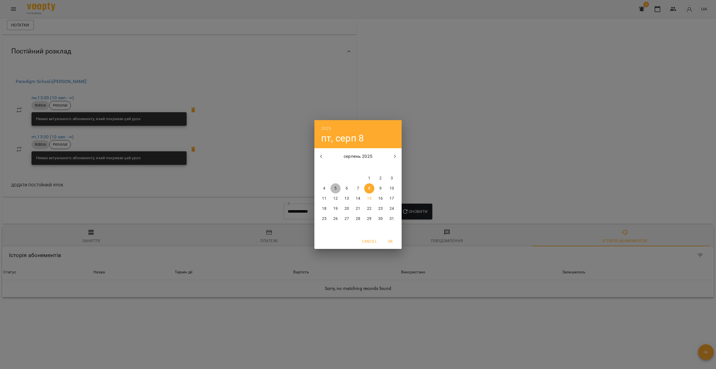
click at [337, 190] on span "5" at bounding box center [335, 189] width 10 height 6
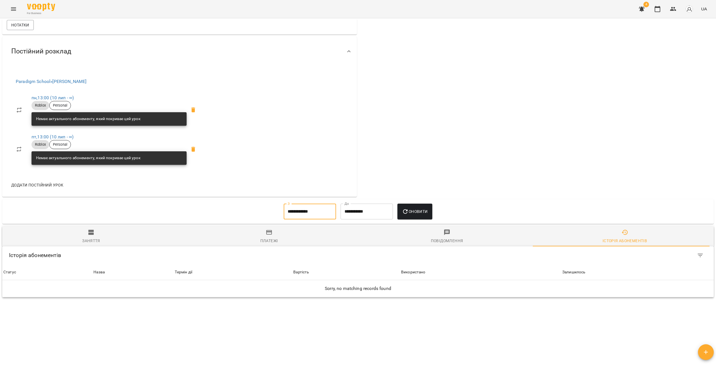
click at [356, 209] on icon "button" at bounding box center [405, 211] width 7 height 7
click at [317, 216] on input "**********" at bounding box center [310, 212] width 52 height 16
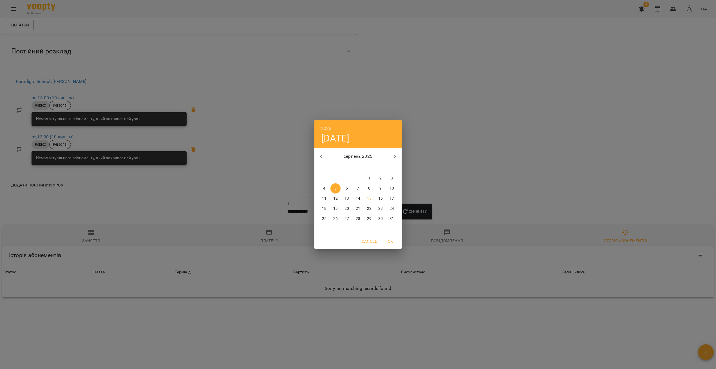
click at [321, 154] on icon "button" at bounding box center [321, 156] width 7 height 7
click at [335, 181] on p "1" at bounding box center [335, 179] width 2 height 6
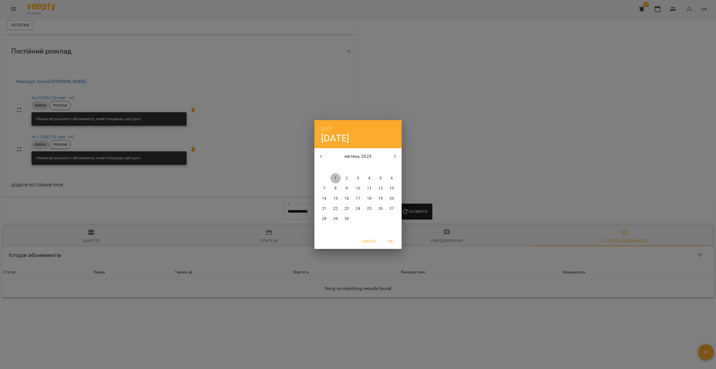
type input "**********"
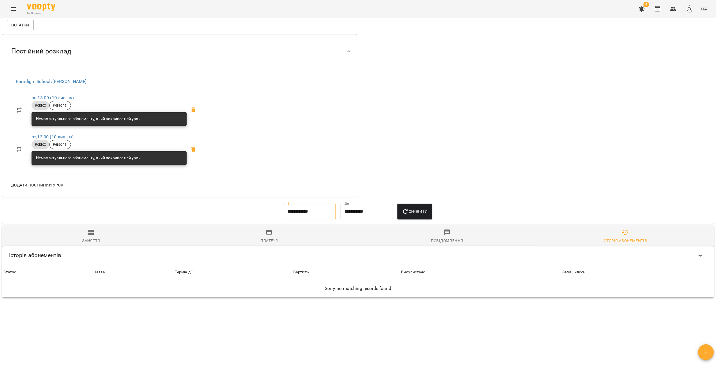
click at [356, 209] on icon "button" at bounding box center [405, 211] width 7 height 7
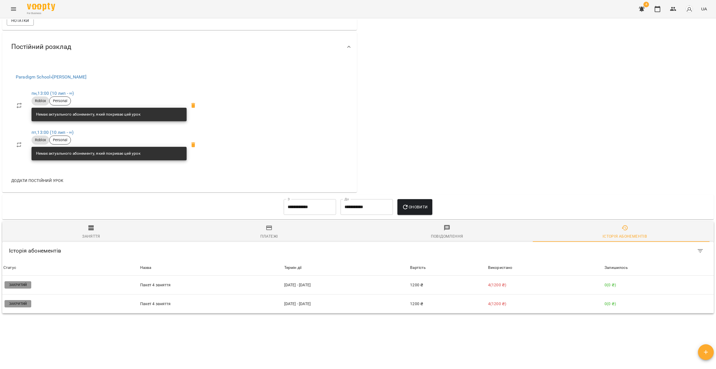
scroll to position [0, 0]
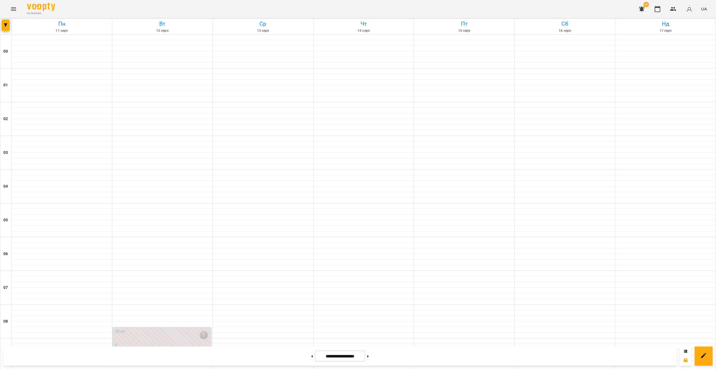
scroll to position [323, 0]
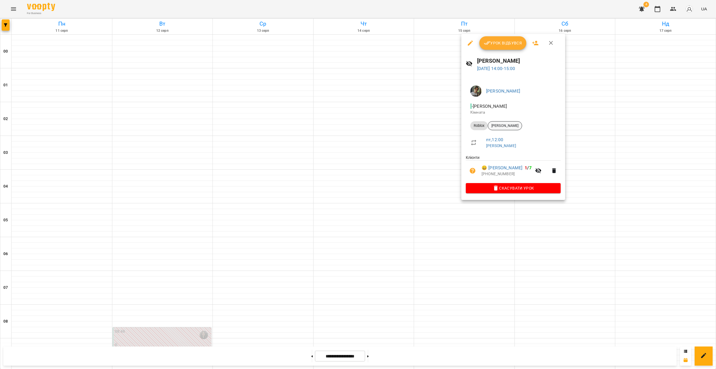
click at [356, 129] on div "Омельченко Павло" at bounding box center [505, 125] width 34 height 9
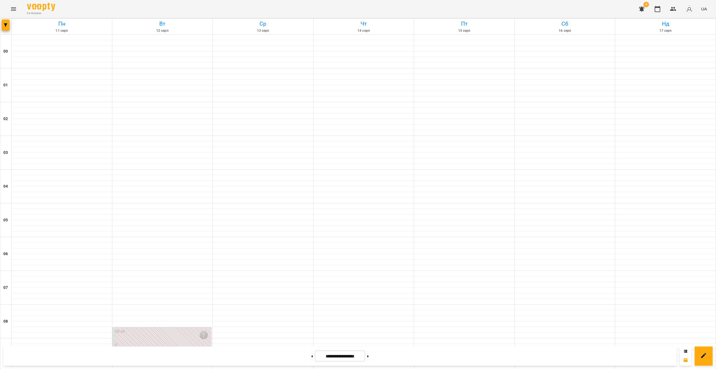
scroll to position [396, 0]
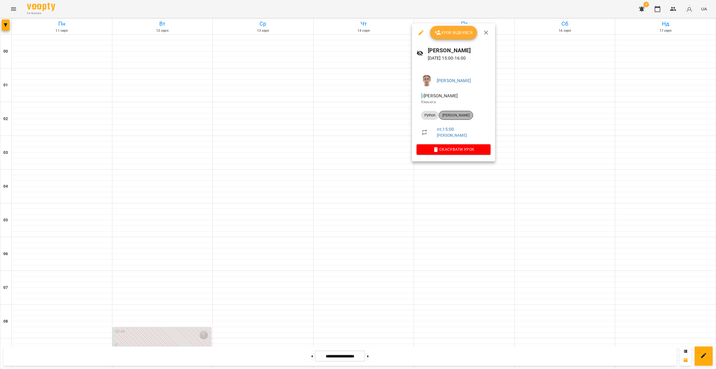
click at [356, 114] on span "Білоус Володимир" at bounding box center [456, 115] width 34 height 5
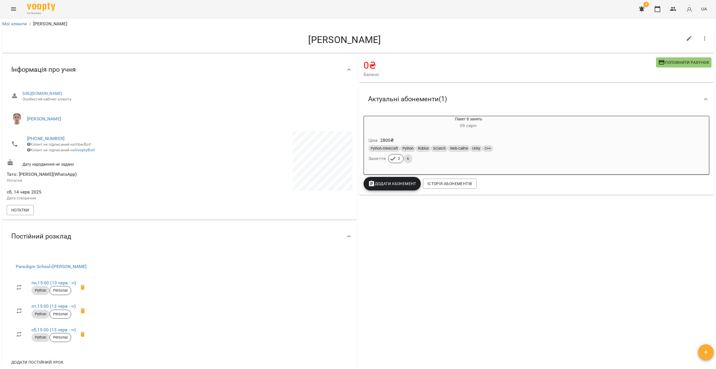
drag, startPoint x: 409, startPoint y: 215, endPoint x: 405, endPoint y: 213, distance: 3.9
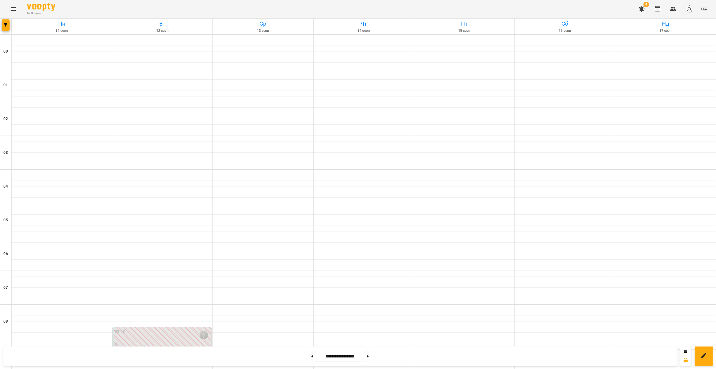
scroll to position [425, 0]
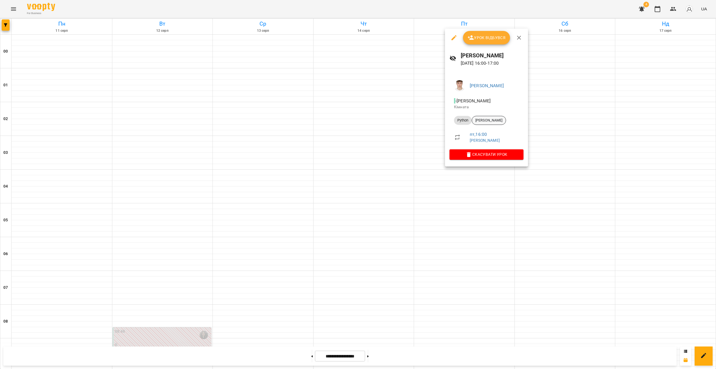
click at [356, 120] on span "Кіт Максим" at bounding box center [489, 120] width 34 height 5
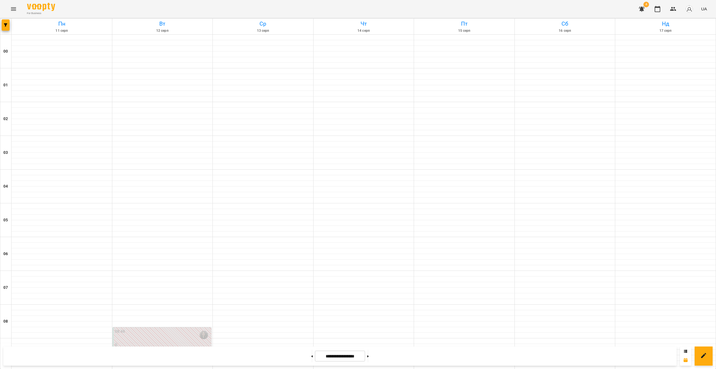
scroll to position [434, 0]
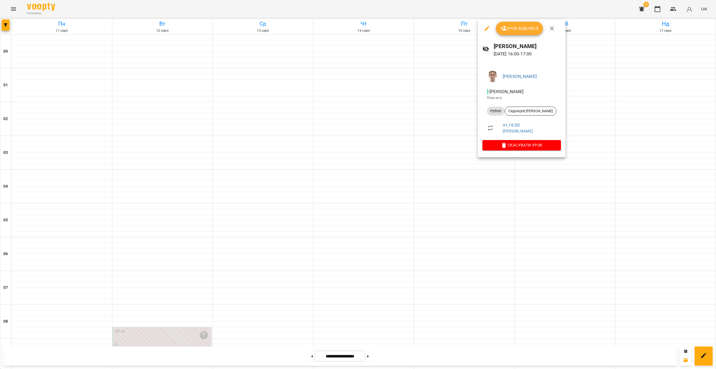
click at [356, 106] on li "Python Садонцев Максим" at bounding box center [521, 111] width 78 height 14
click at [356, 109] on span "Садонцев Максим" at bounding box center [530, 111] width 51 height 5
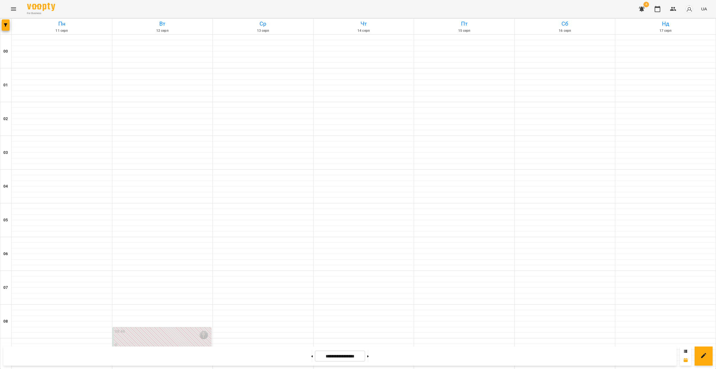
scroll to position [479, 0]
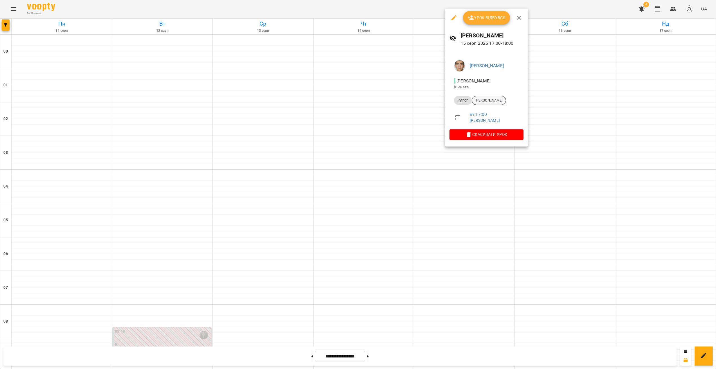
click at [356, 100] on span "Осадчий Дмитро" at bounding box center [489, 100] width 34 height 5
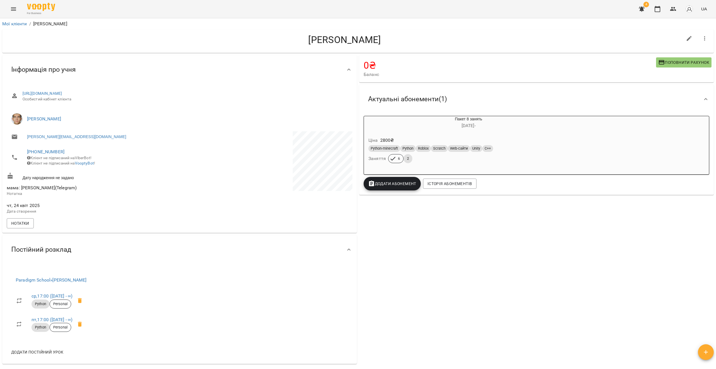
drag, startPoint x: 451, startPoint y: 241, endPoint x: 446, endPoint y: 242, distance: 5.1
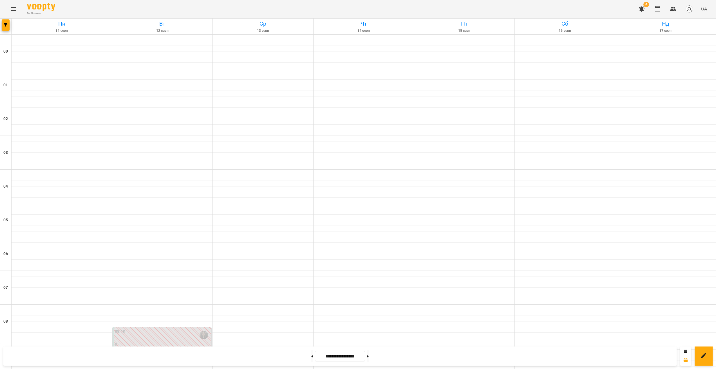
scroll to position [378, 0]
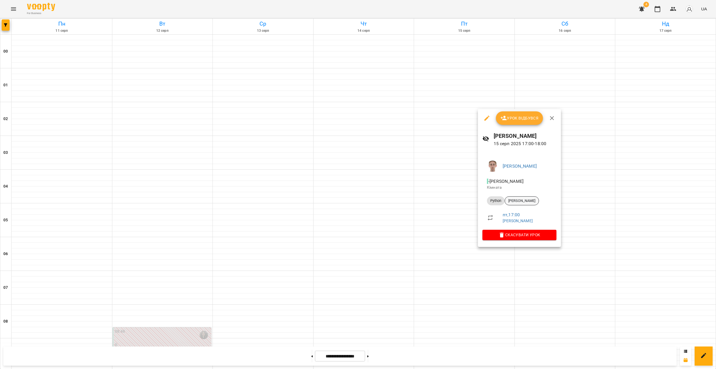
click at [356, 204] on div "Поляков Денис" at bounding box center [521, 200] width 34 height 9
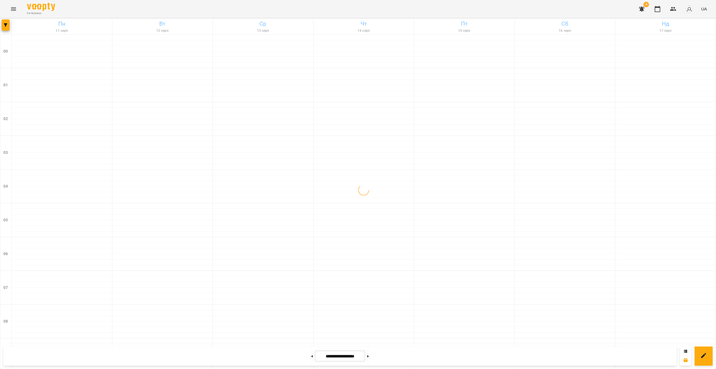
scroll to position [501, 0]
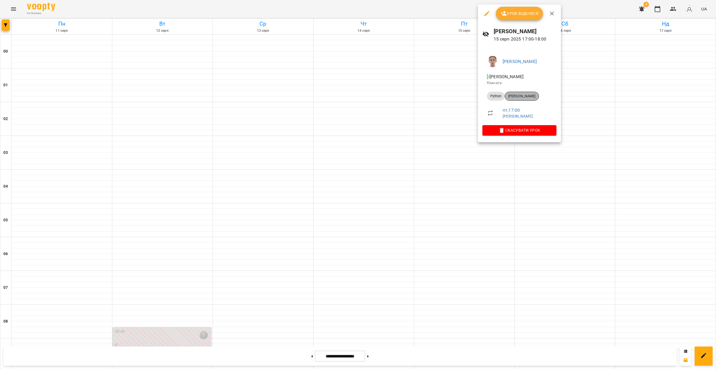
click at [356, 97] on span "Поляков Денис" at bounding box center [522, 96] width 34 height 5
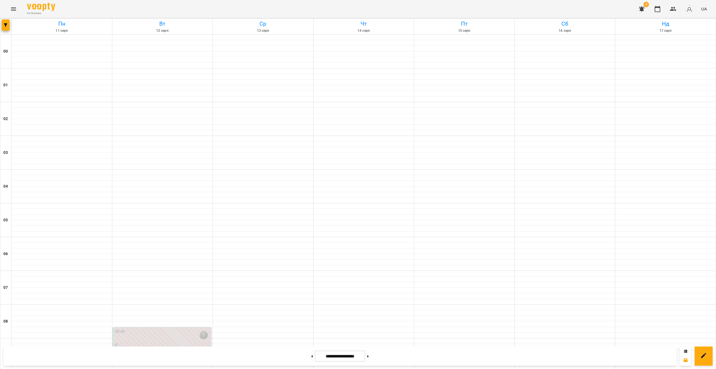
scroll to position [501, 0]
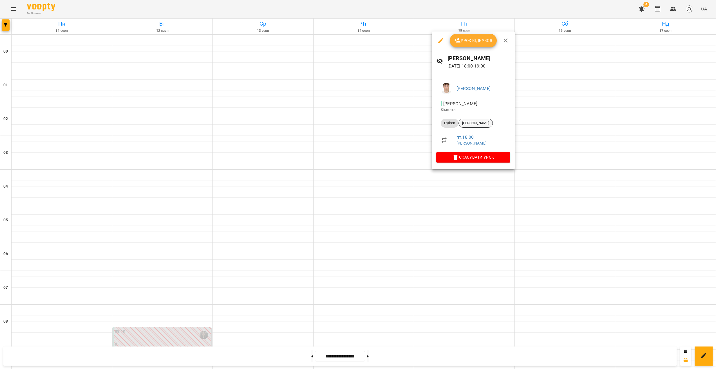
click at [356, 121] on span "Платон Ходаковський" at bounding box center [476, 123] width 34 height 5
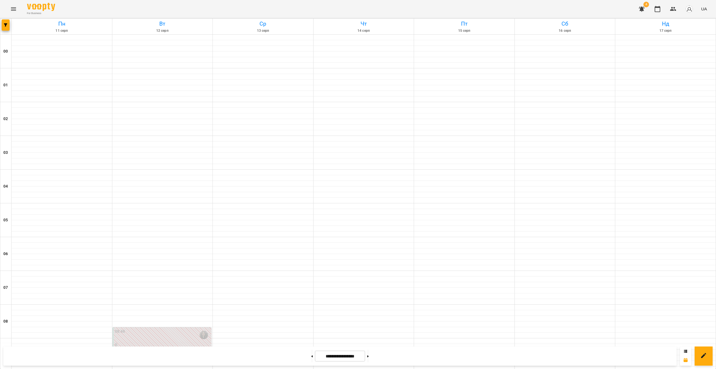
scroll to position [501, 0]
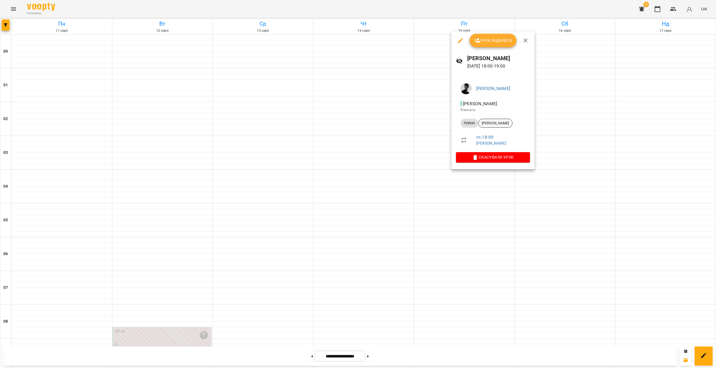
click at [356, 124] on span "Гайдамащук Ангеліна" at bounding box center [495, 123] width 34 height 5
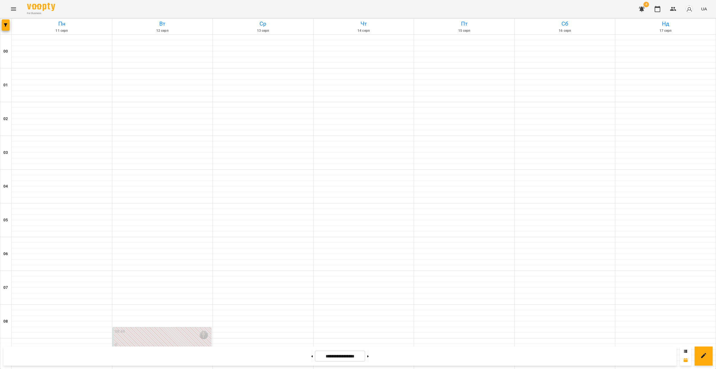
scroll to position [501, 0]
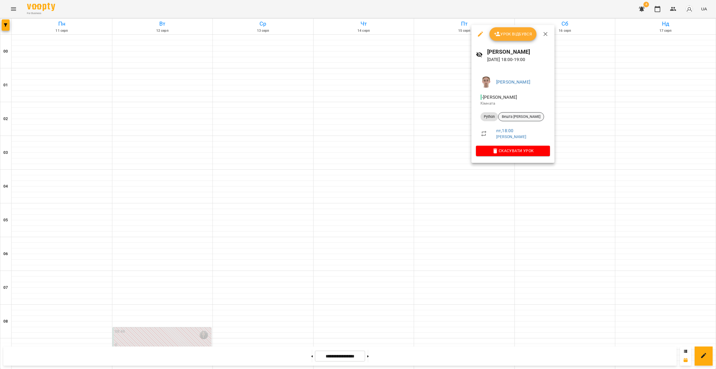
click at [356, 118] on span "Вешта Артур" at bounding box center [520, 116] width 45 height 5
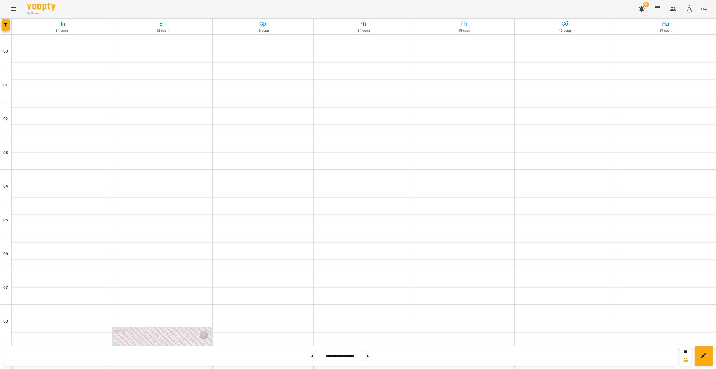
scroll to position [501, 0]
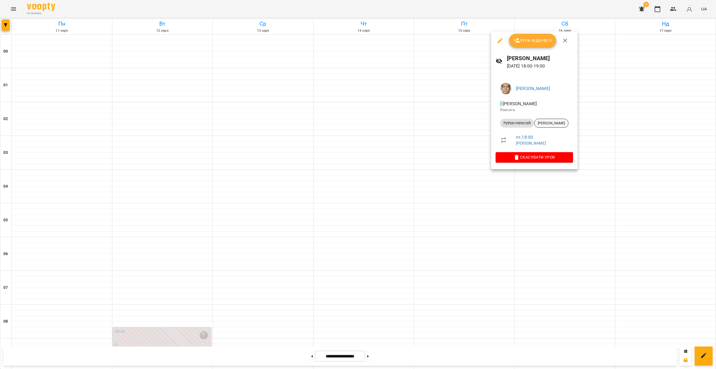
click at [356, 121] on span "Сагін Алекс" at bounding box center [551, 123] width 34 height 5
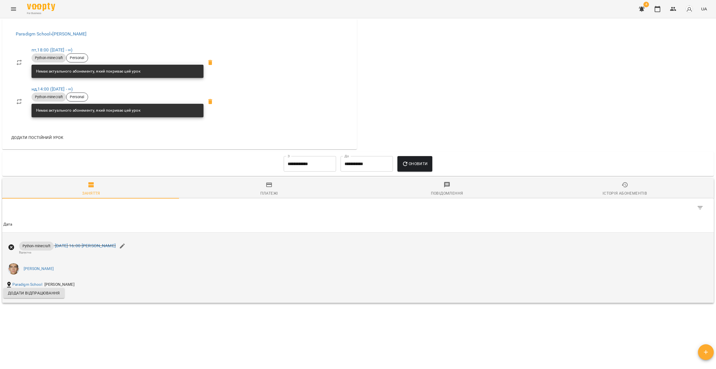
scroll to position [254, 0]
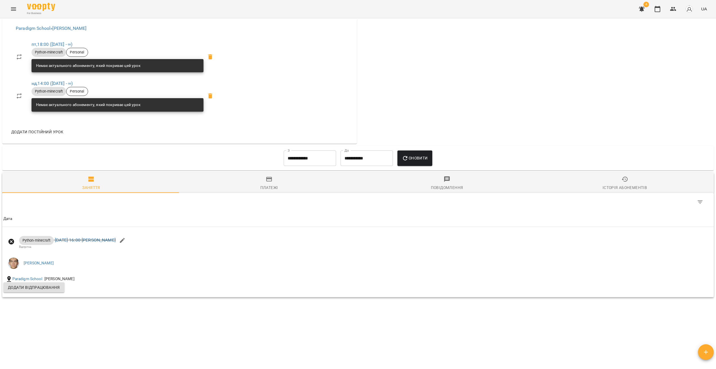
click at [314, 164] on input "**********" at bounding box center [310, 159] width 52 height 16
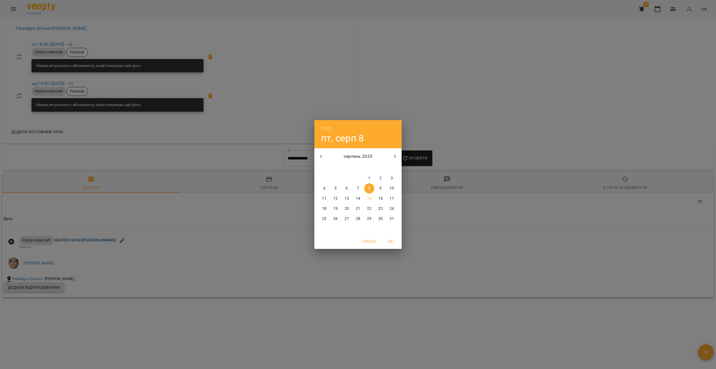
click at [322, 153] on icon "button" at bounding box center [321, 156] width 7 height 7
click at [356, 178] on span "1" at bounding box center [392, 179] width 10 height 6
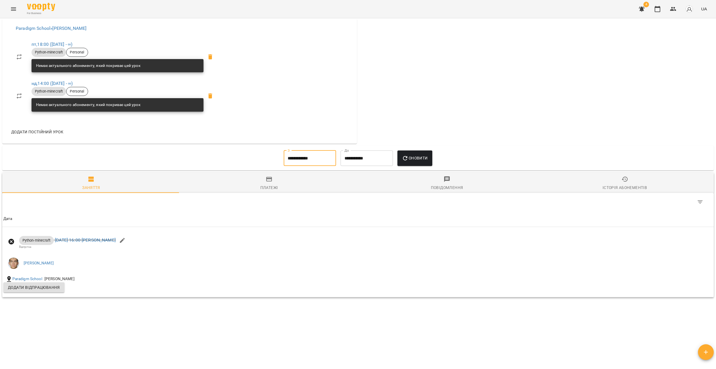
click at [356, 161] on span "Оновити" at bounding box center [415, 158] width 26 height 7
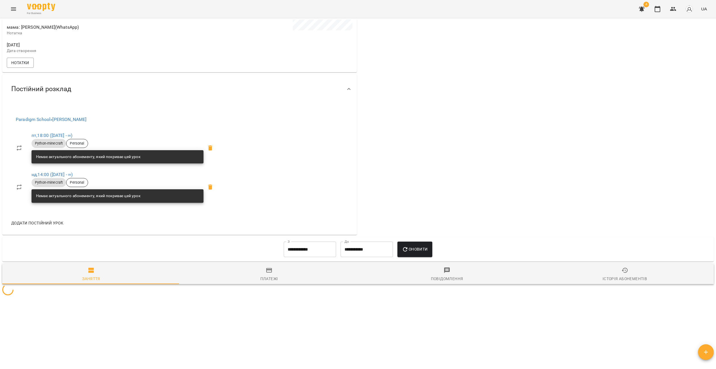
scroll to position [165, 0]
click at [313, 249] on input "**********" at bounding box center [310, 250] width 52 height 16
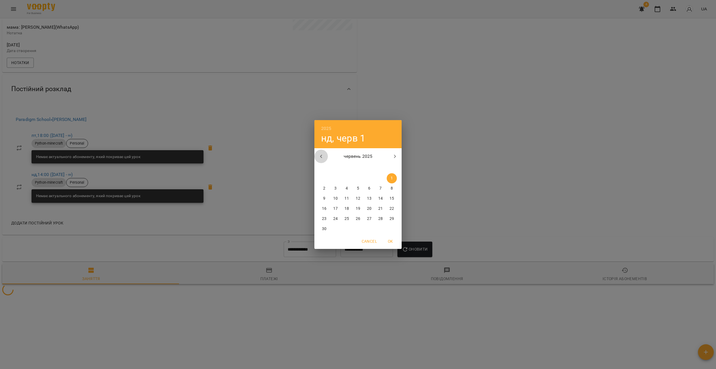
click at [320, 157] on icon "button" at bounding box center [321, 156] width 2 height 3
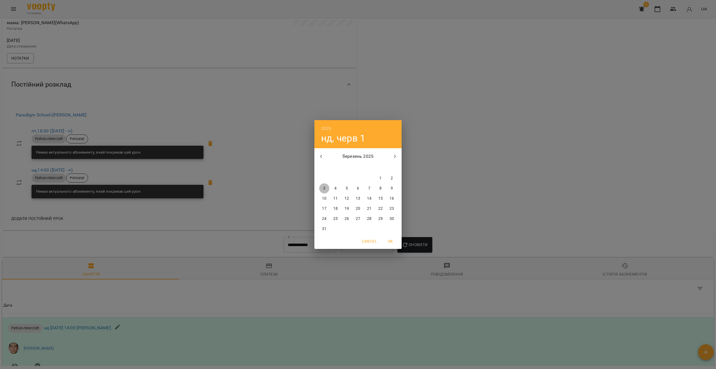
click at [322, 188] on span "3" at bounding box center [324, 189] width 10 height 6
type input "**********"
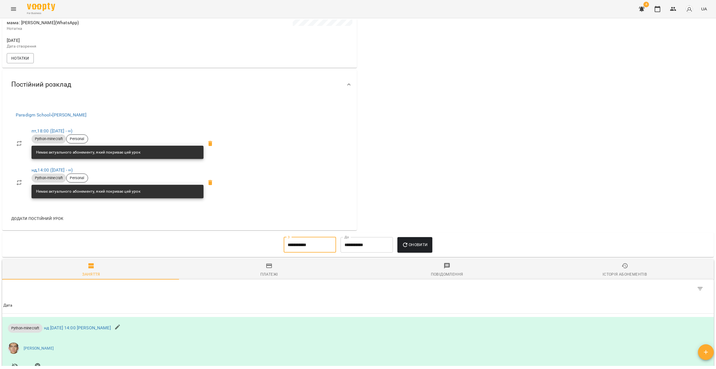
click at [356, 248] on span "Оновити" at bounding box center [415, 244] width 26 height 7
click at [356, 278] on div "Історія абонементів" at bounding box center [624, 274] width 44 height 7
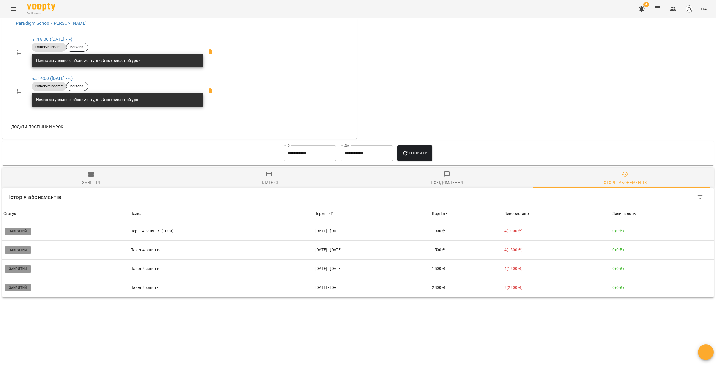
scroll to position [0, 0]
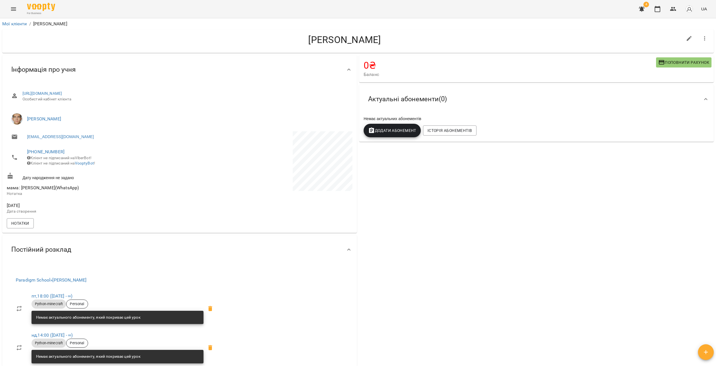
drag, startPoint x: 380, startPoint y: 217, endPoint x: 376, endPoint y: 217, distance: 3.2
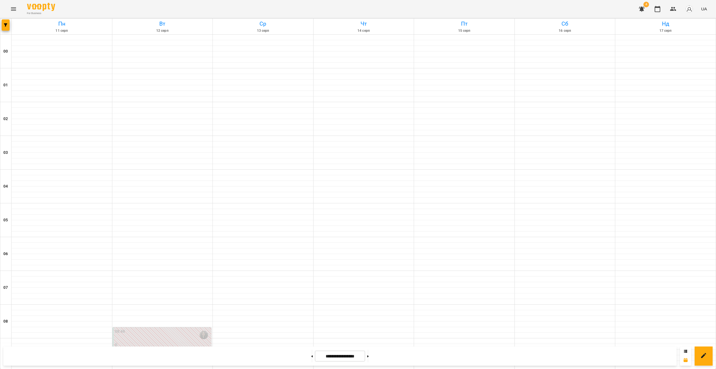
scroll to position [501, 0]
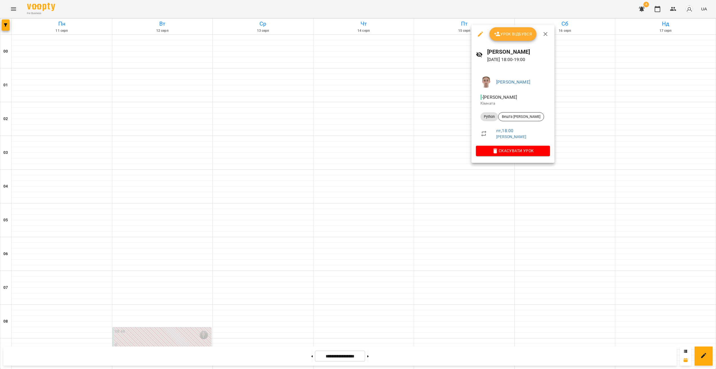
click at [356, 219] on div at bounding box center [358, 184] width 716 height 369
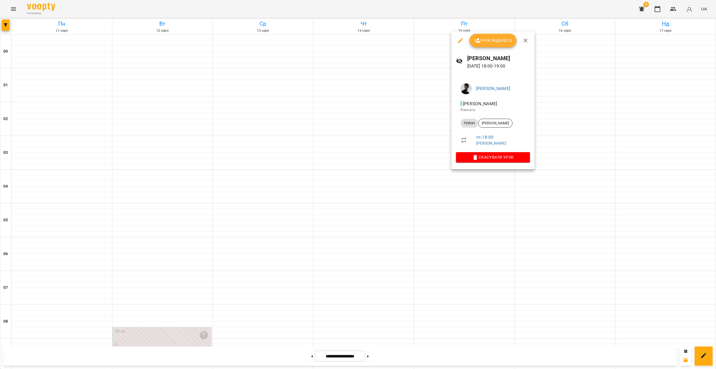
click at [356, 207] on div at bounding box center [358, 184] width 716 height 369
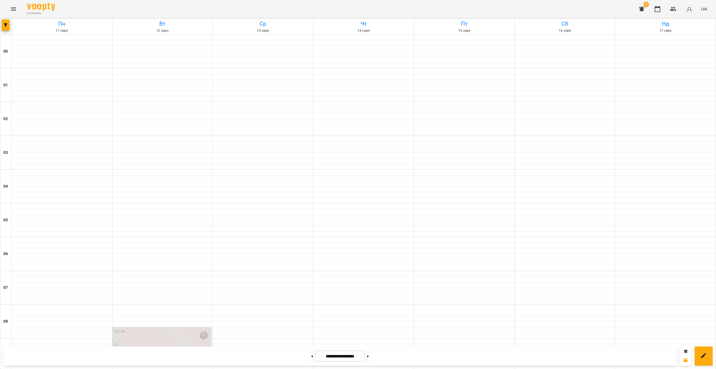
scroll to position [407, 0]
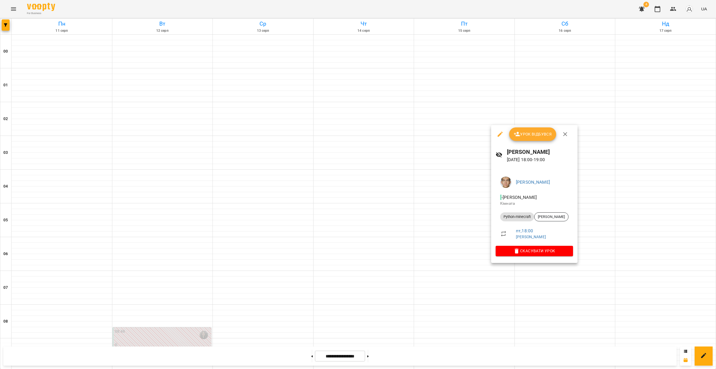
click at [356, 270] on div at bounding box center [358, 184] width 716 height 369
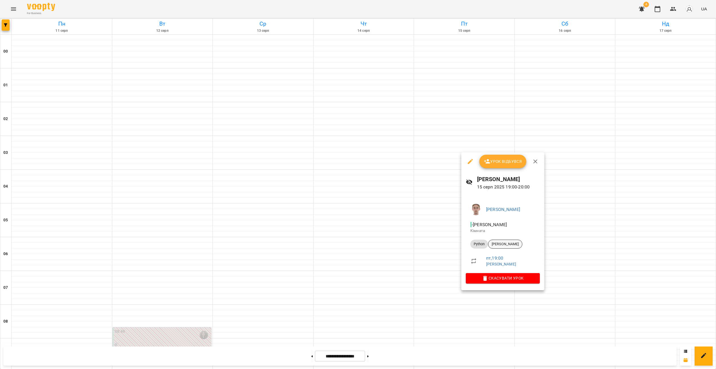
click at [356, 248] on div "Аліса Кривенко" at bounding box center [505, 244] width 34 height 9
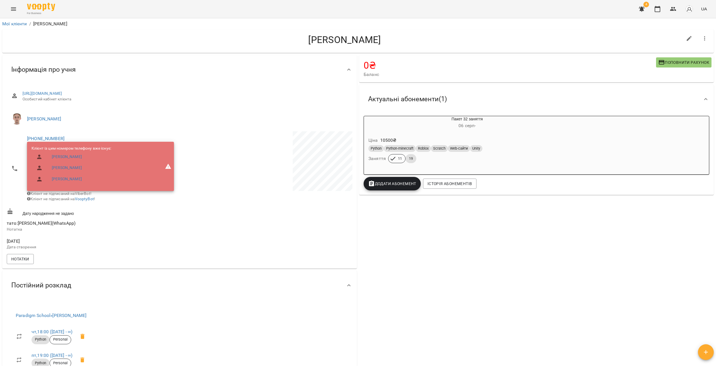
drag, startPoint x: 462, startPoint y: 269, endPoint x: 457, endPoint y: 267, distance: 5.9
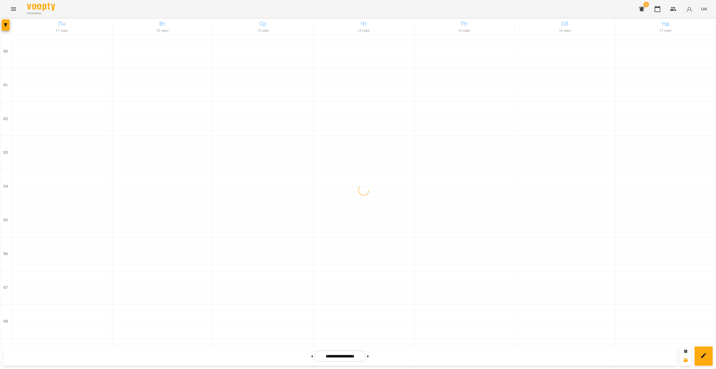
scroll to position [501, 0]
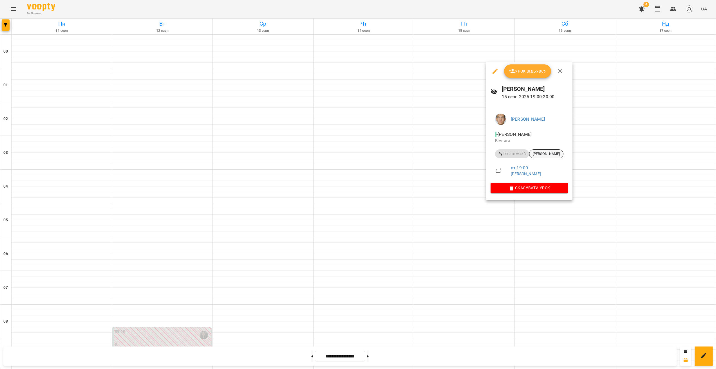
click at [356, 154] on span "Максим Нелін" at bounding box center [546, 153] width 34 height 5
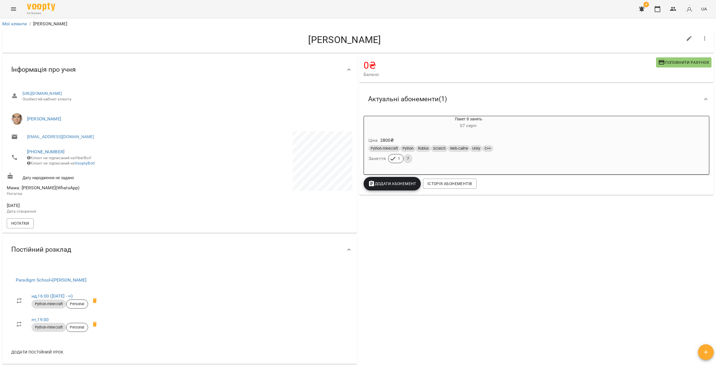
drag, startPoint x: 486, startPoint y: 215, endPoint x: 484, endPoint y: 215, distance: 2.9
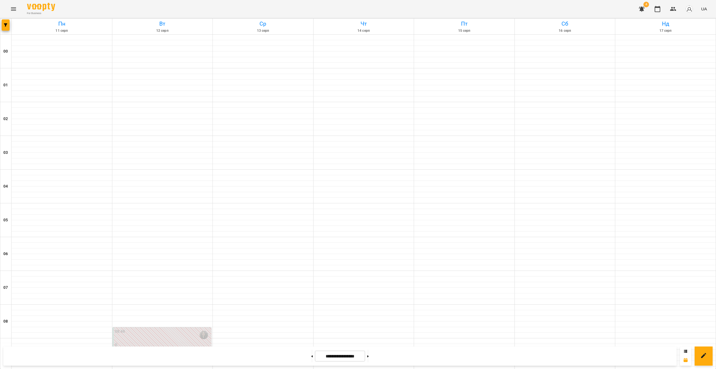
scroll to position [501, 0]
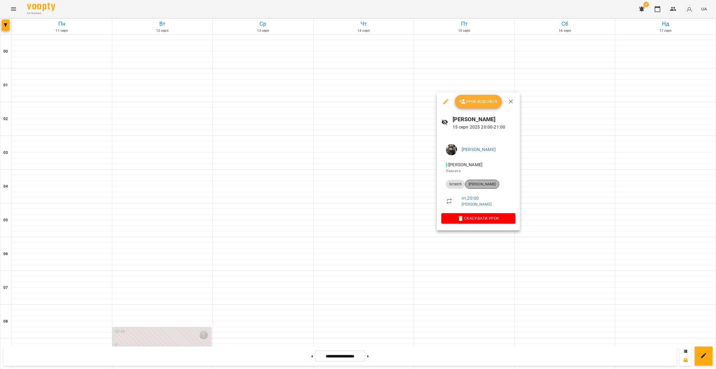
click at [356, 183] on span "Дяченко Тихон" at bounding box center [482, 184] width 34 height 5
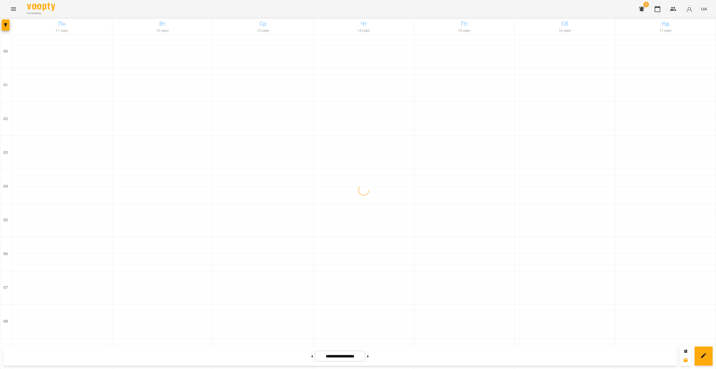
scroll to position [501, 0]
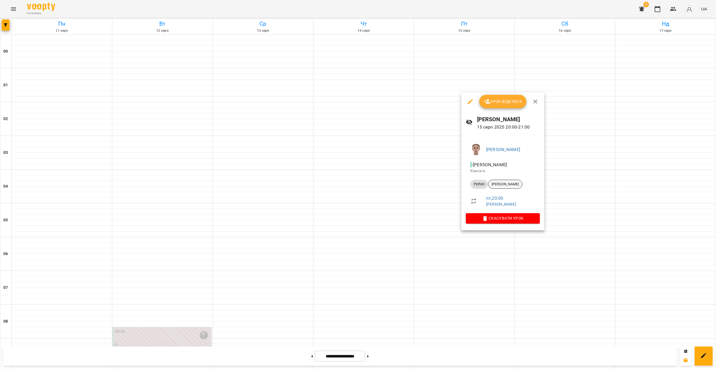
click at [356, 184] on span "Безпалий Дмитро" at bounding box center [505, 184] width 34 height 5
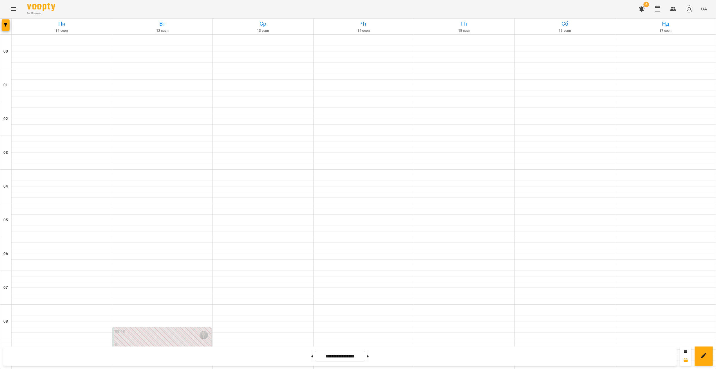
scroll to position [501, 0]
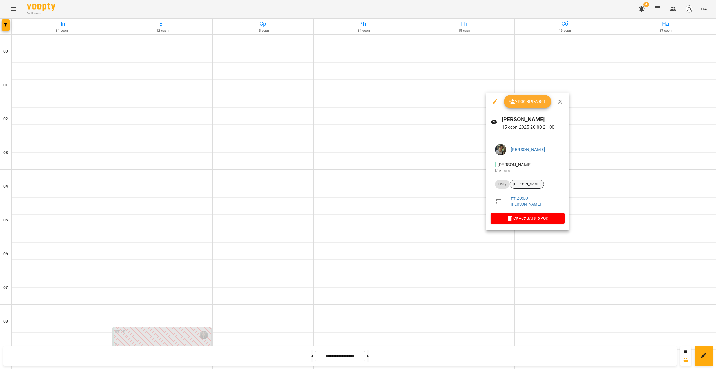
click at [356, 185] on span "Захар Хабенюк" at bounding box center [527, 184] width 34 height 5
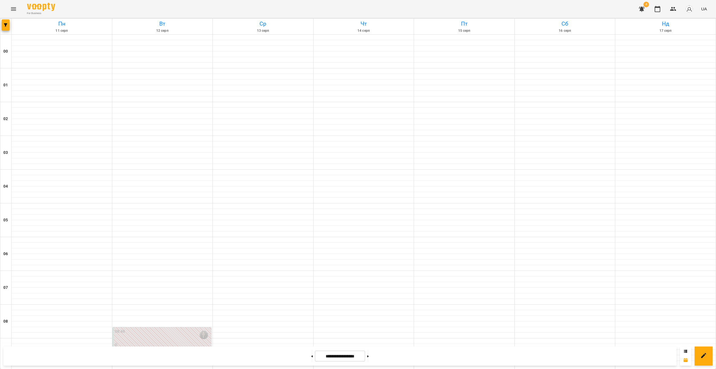
scroll to position [501, 0]
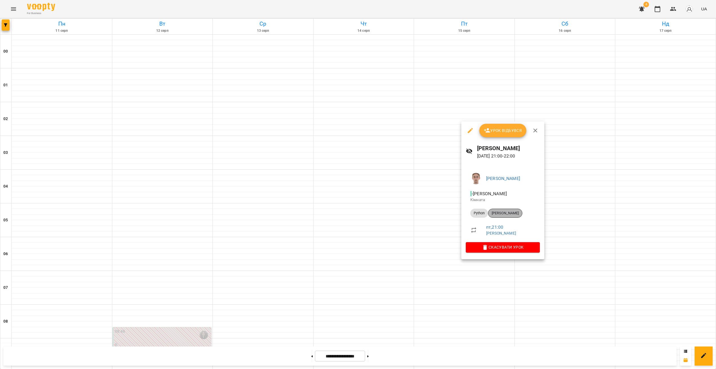
click at [356, 213] on span "Олег Мащенко" at bounding box center [505, 213] width 34 height 5
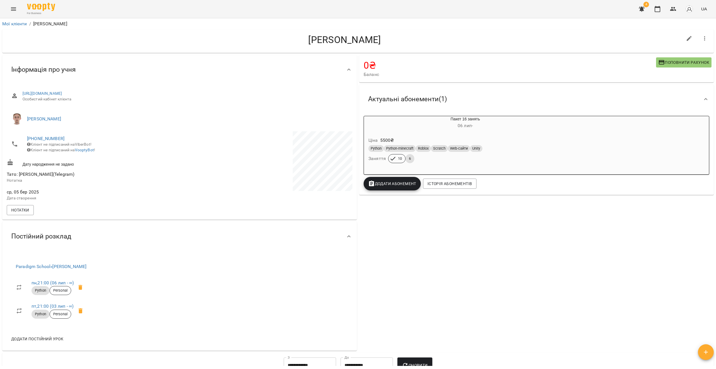
drag, startPoint x: 392, startPoint y: 234, endPoint x: 384, endPoint y: 232, distance: 8.0
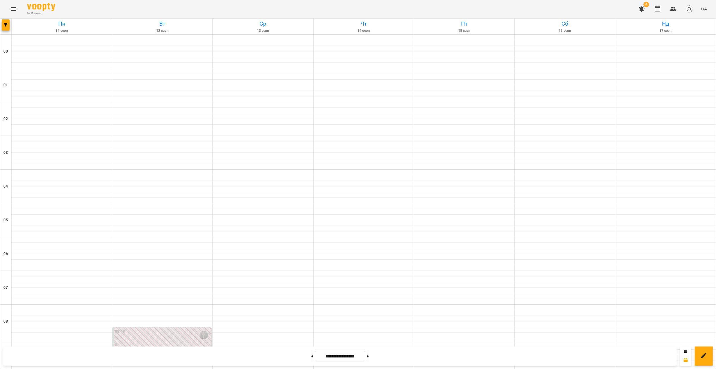
scroll to position [501, 0]
click at [356, 10] on button "button" at bounding box center [642, 9] width 14 height 14
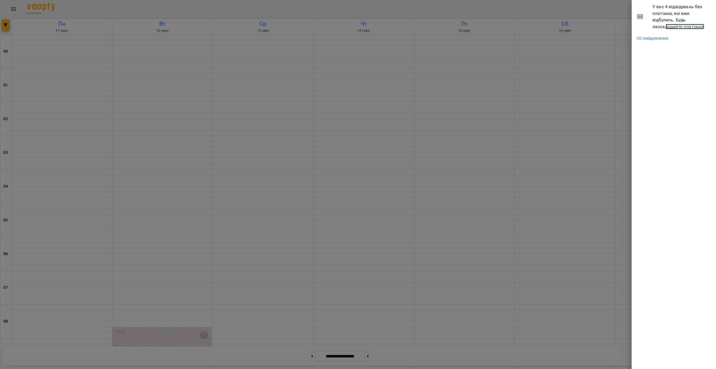
click at [356, 26] on link "додайте платіжки!" at bounding box center [684, 26] width 39 height 5
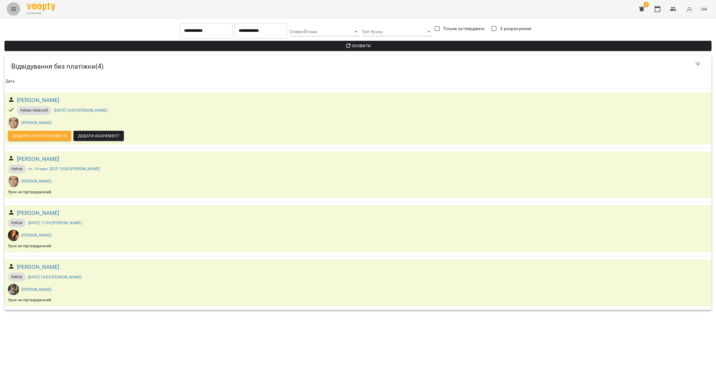
click at [15, 8] on icon "Menu" at bounding box center [13, 8] width 5 height 3
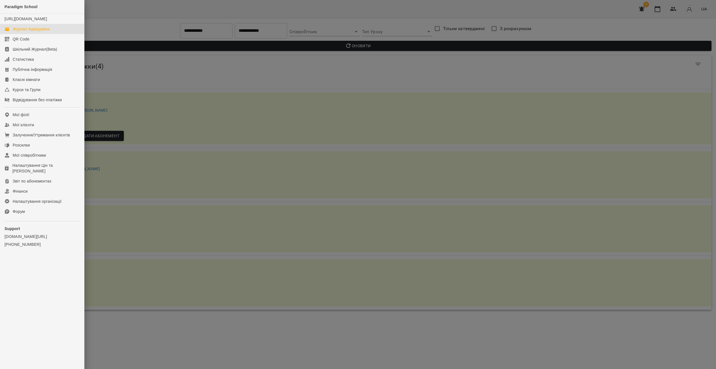
click at [35, 32] on div "Журнал відвідувань" at bounding box center [31, 29] width 37 height 6
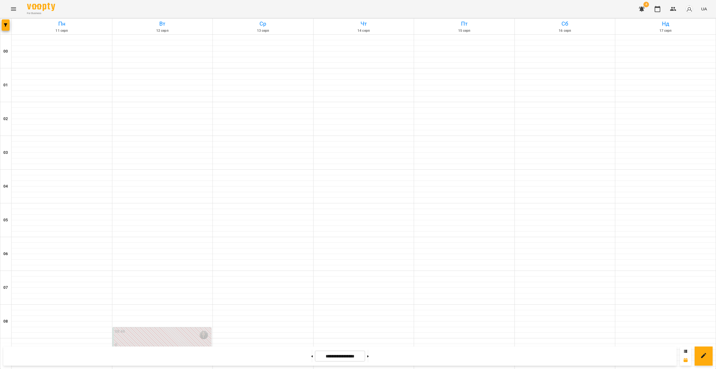
scroll to position [501, 0]
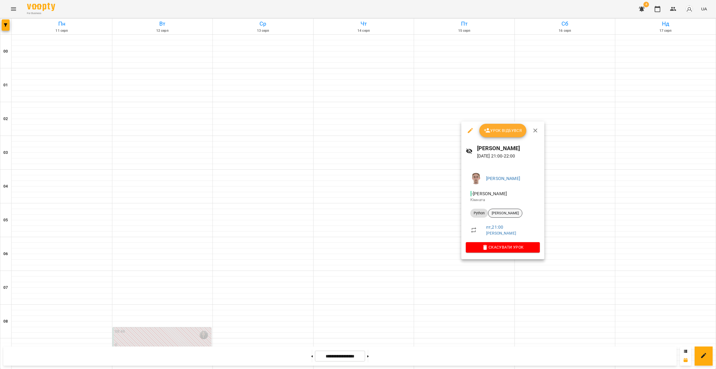
click at [356, 212] on span "Олег Мащенко" at bounding box center [505, 213] width 34 height 5
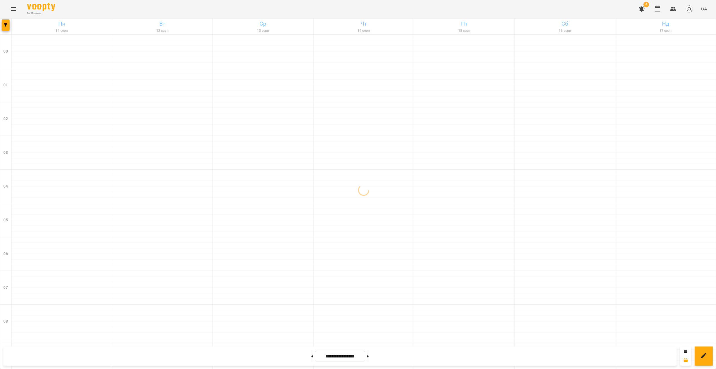
scroll to position [501, 0]
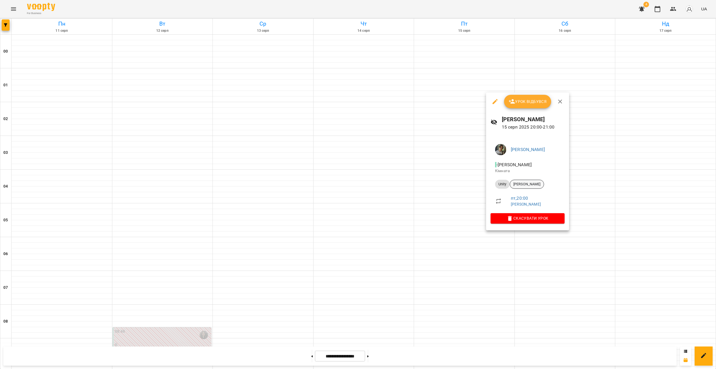
click at [356, 187] on div "Захар Хабенюк" at bounding box center [527, 184] width 34 height 9
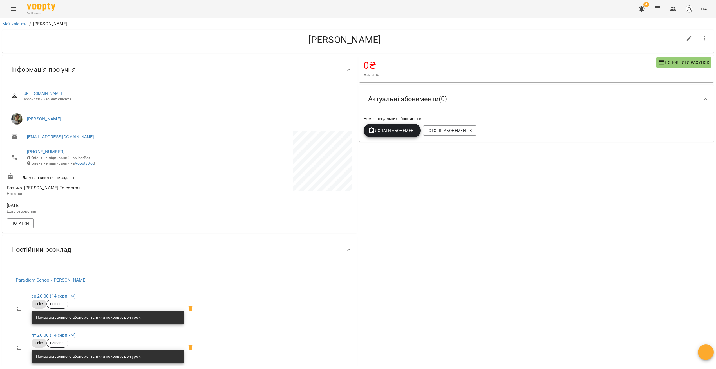
drag, startPoint x: 501, startPoint y: 220, endPoint x: 493, endPoint y: 222, distance: 8.1
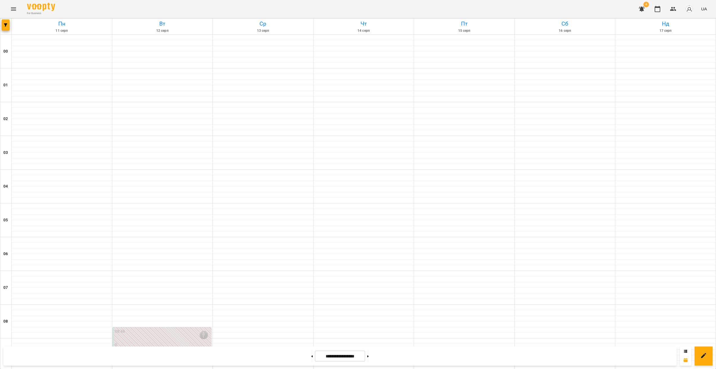
scroll to position [501, 0]
click at [11, 7] on icon "Menu" at bounding box center [13, 9] width 7 height 7
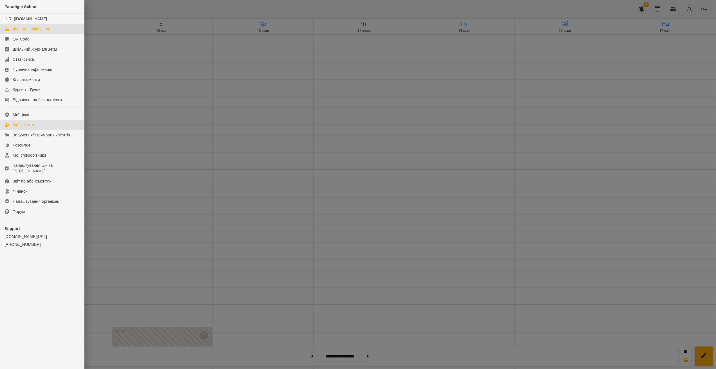
click at [29, 128] on div "Мої клієнти" at bounding box center [23, 125] width 21 height 6
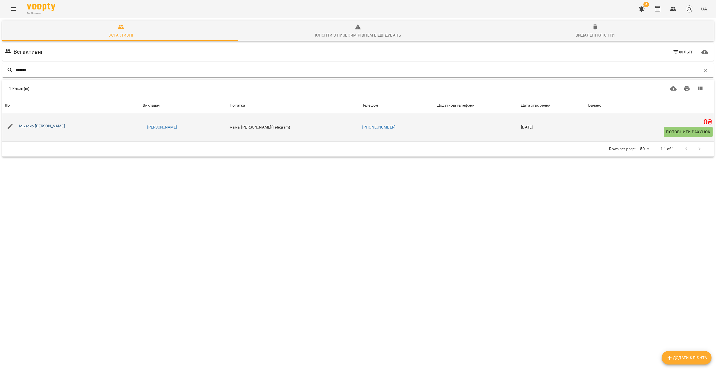
type input "*******"
click at [33, 126] on link "Мінеско Філіп" at bounding box center [42, 126] width 46 height 5
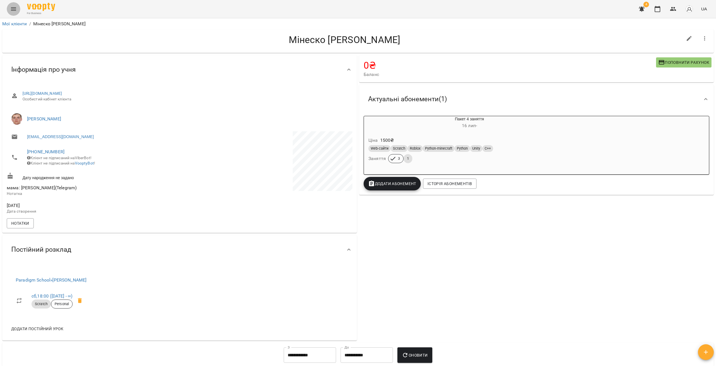
click at [16, 13] on button "Menu" at bounding box center [14, 9] width 14 height 14
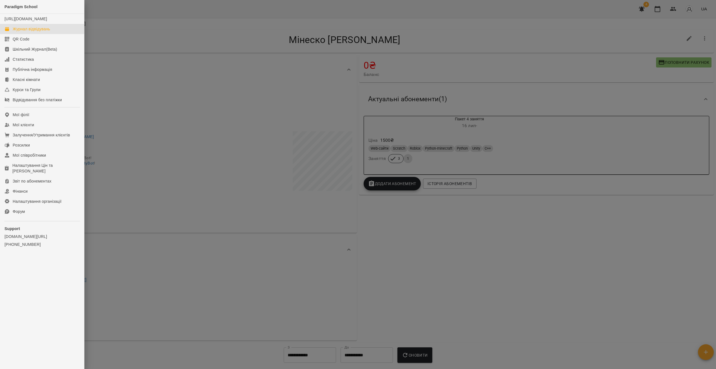
click at [37, 32] on div "Журнал відвідувань" at bounding box center [31, 29] width 37 height 6
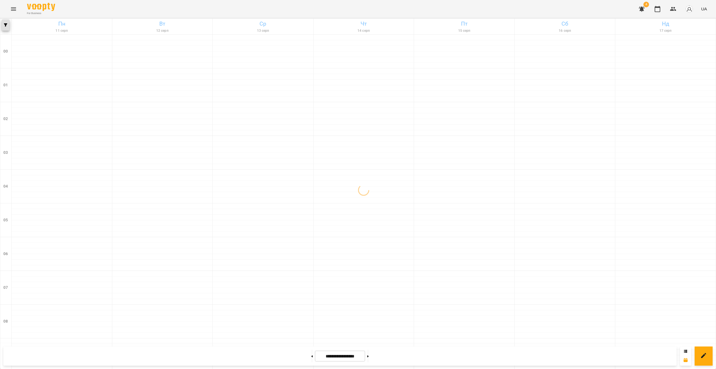
click at [7, 29] on button "button" at bounding box center [6, 24] width 8 height 11
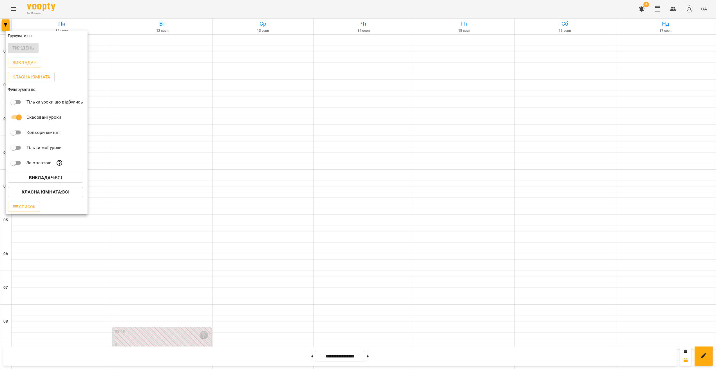
click at [68, 184] on div "Викладач : Всі" at bounding box center [47, 178] width 82 height 15
click at [68, 181] on span "Викладач : Всі" at bounding box center [45, 177] width 66 height 7
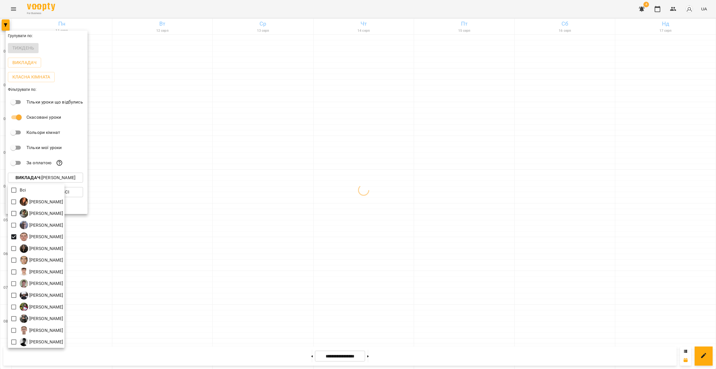
click at [351, 208] on div at bounding box center [358, 184] width 716 height 369
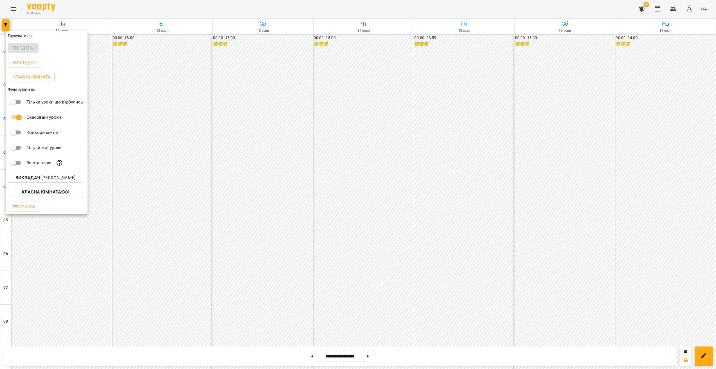
click at [356, 222] on div at bounding box center [358, 184] width 716 height 369
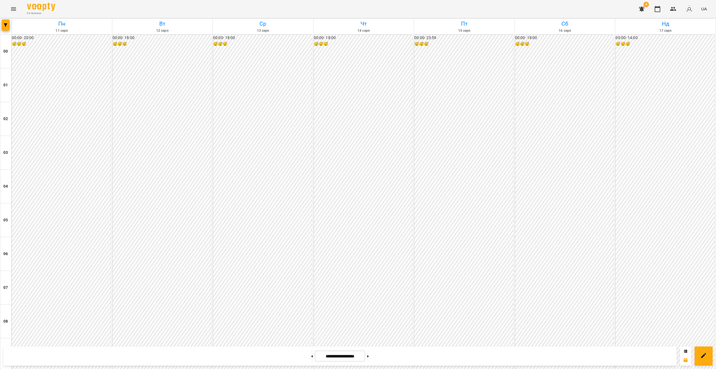
scroll to position [405, 0]
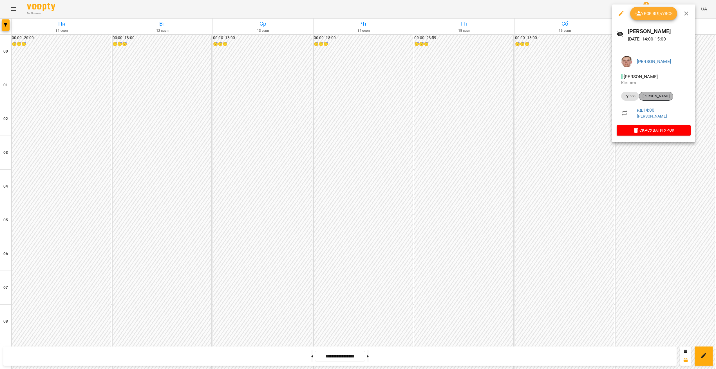
click at [356, 97] on span "Крупка Андрій" at bounding box center [656, 96] width 34 height 5
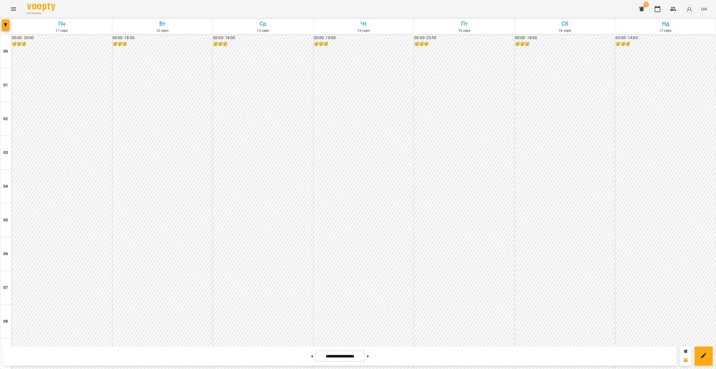
scroll to position [501, 0]
click at [356, 359] on button at bounding box center [367, 356] width 1 height 12
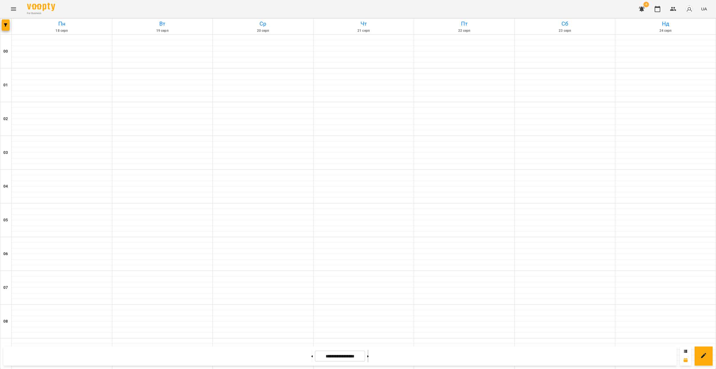
click at [356, 358] on button at bounding box center [367, 356] width 1 height 12
click at [356, 359] on button at bounding box center [367, 356] width 1 height 12
drag, startPoint x: 376, startPoint y: 359, endPoint x: 413, endPoint y: 345, distance: 40.0
click at [356, 359] on button at bounding box center [367, 356] width 1 height 12
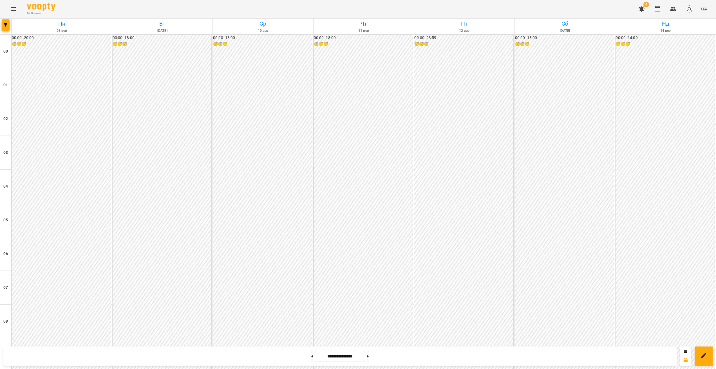
scroll to position [458, 0]
click at [311, 355] on button at bounding box center [311, 356] width 1 height 12
click at [311, 357] on button at bounding box center [311, 356] width 1 height 12
type input "**********"
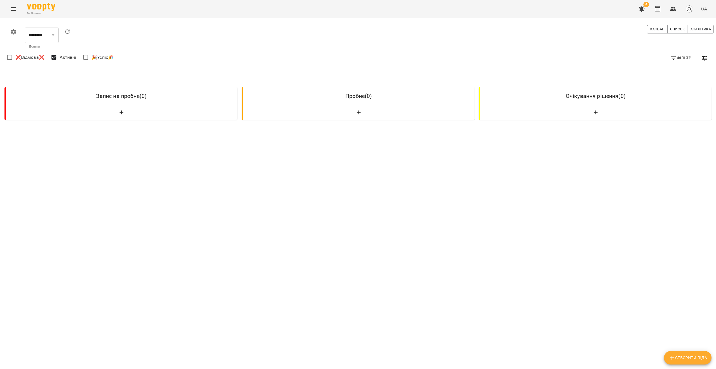
select select "**********"
